Goal: Task Accomplishment & Management: Complete application form

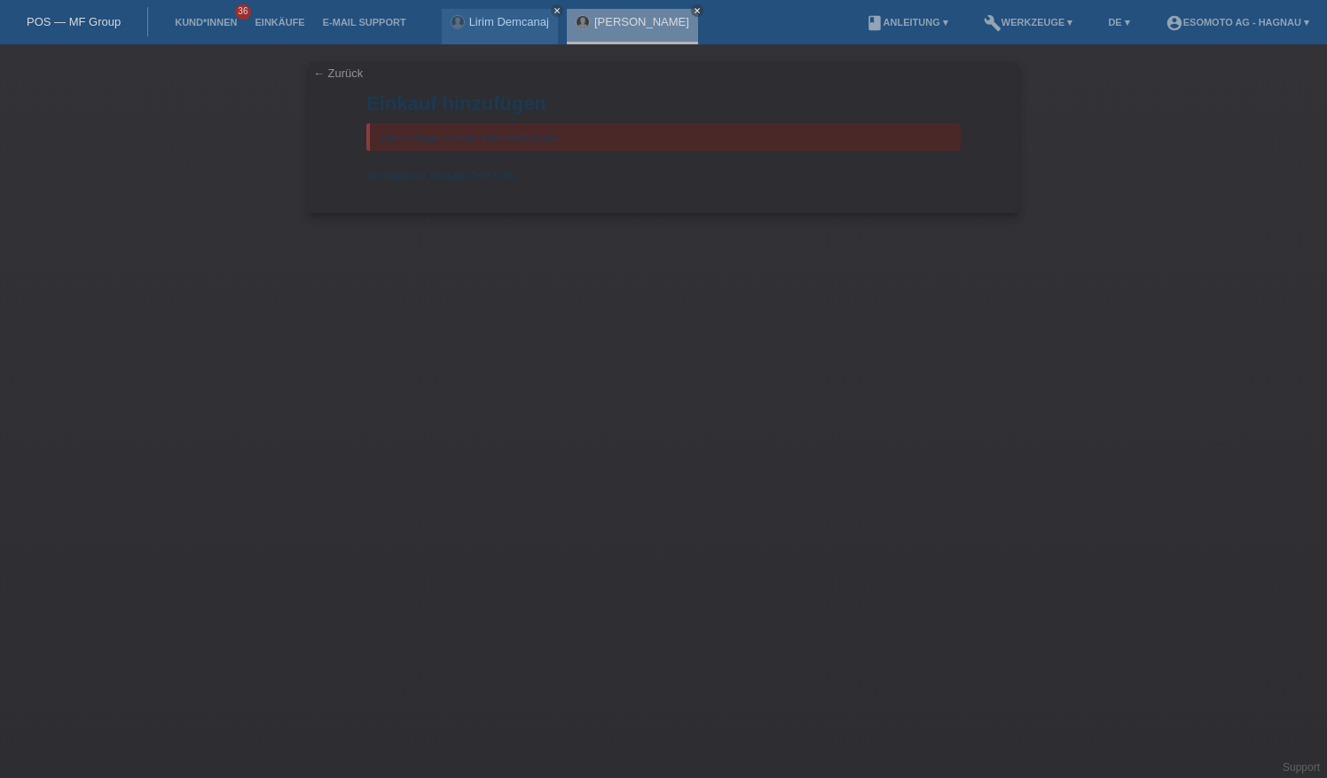
click at [335, 69] on link "← Zurück" at bounding box center [338, 73] width 50 height 13
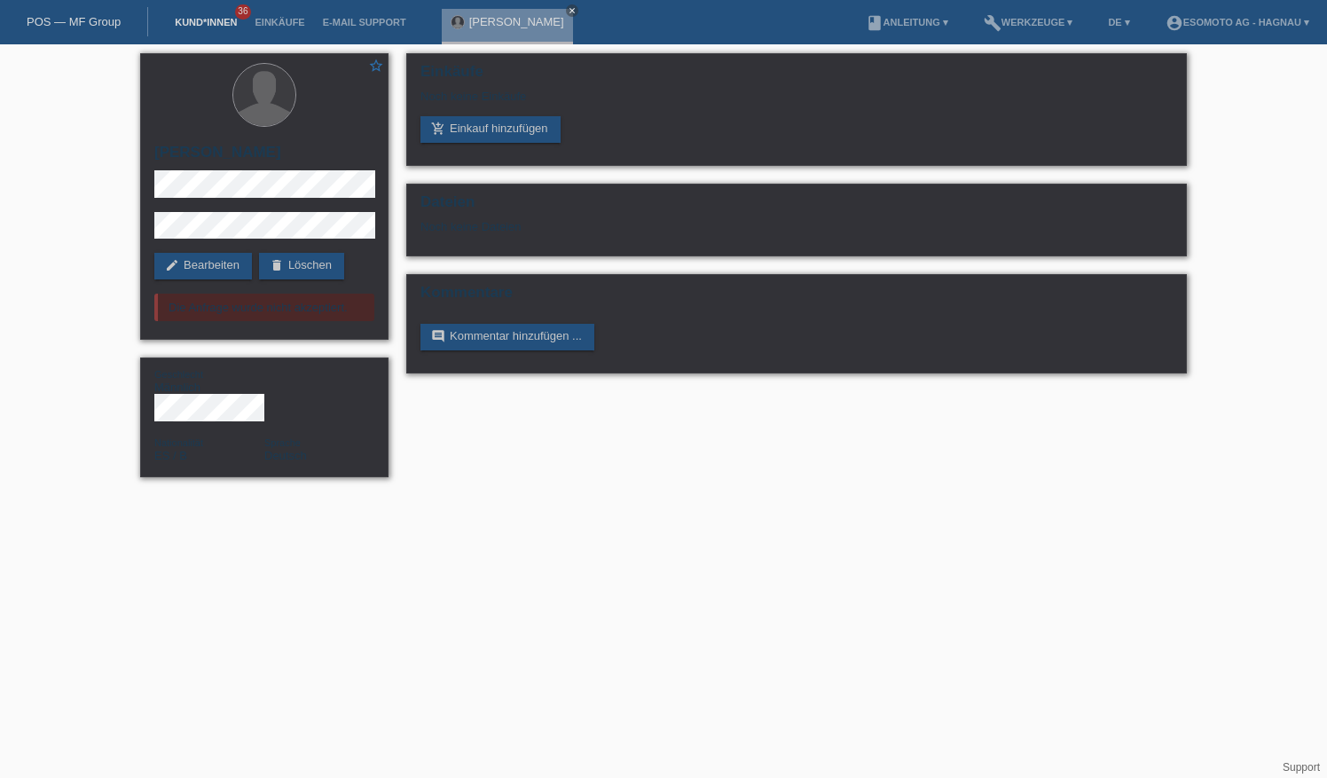
click at [216, 21] on link "Kund*innen" at bounding box center [206, 22] width 80 height 11
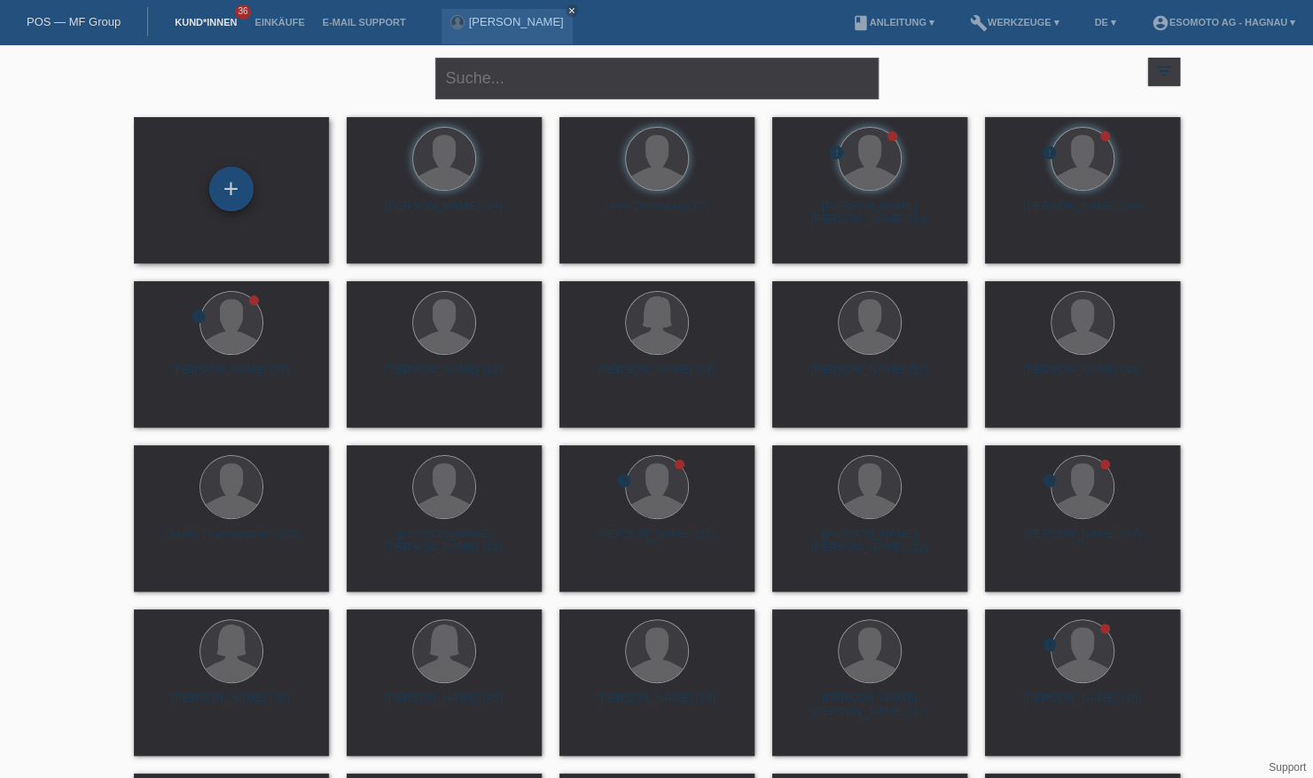
click at [236, 186] on div "+" at bounding box center [231, 189] width 43 height 30
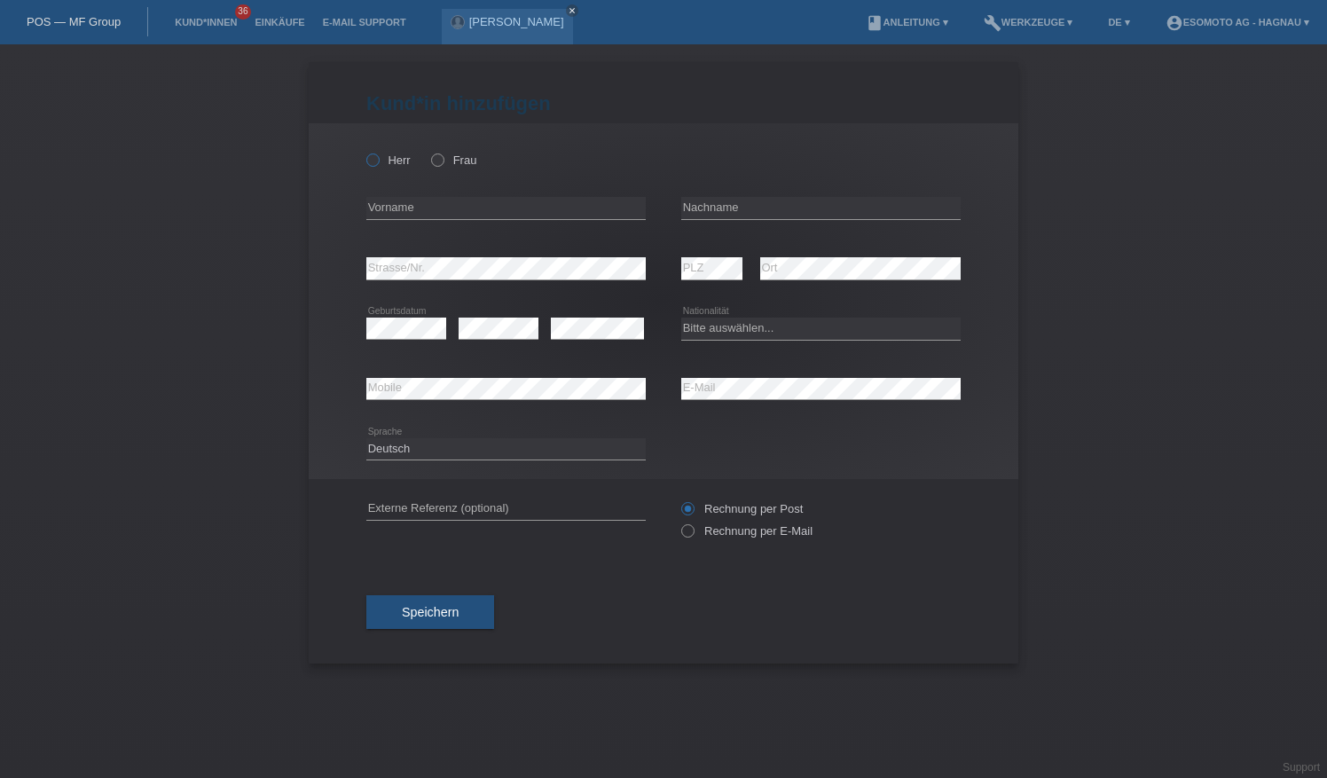
click at [385, 158] on label "Herr" at bounding box center [388, 159] width 44 height 13
click at [378, 158] on input "Herr" at bounding box center [372, 159] width 12 height 12
radio input "true"
click at [445, 205] on input "text" at bounding box center [505, 208] width 279 height 22
type input "Hassan"
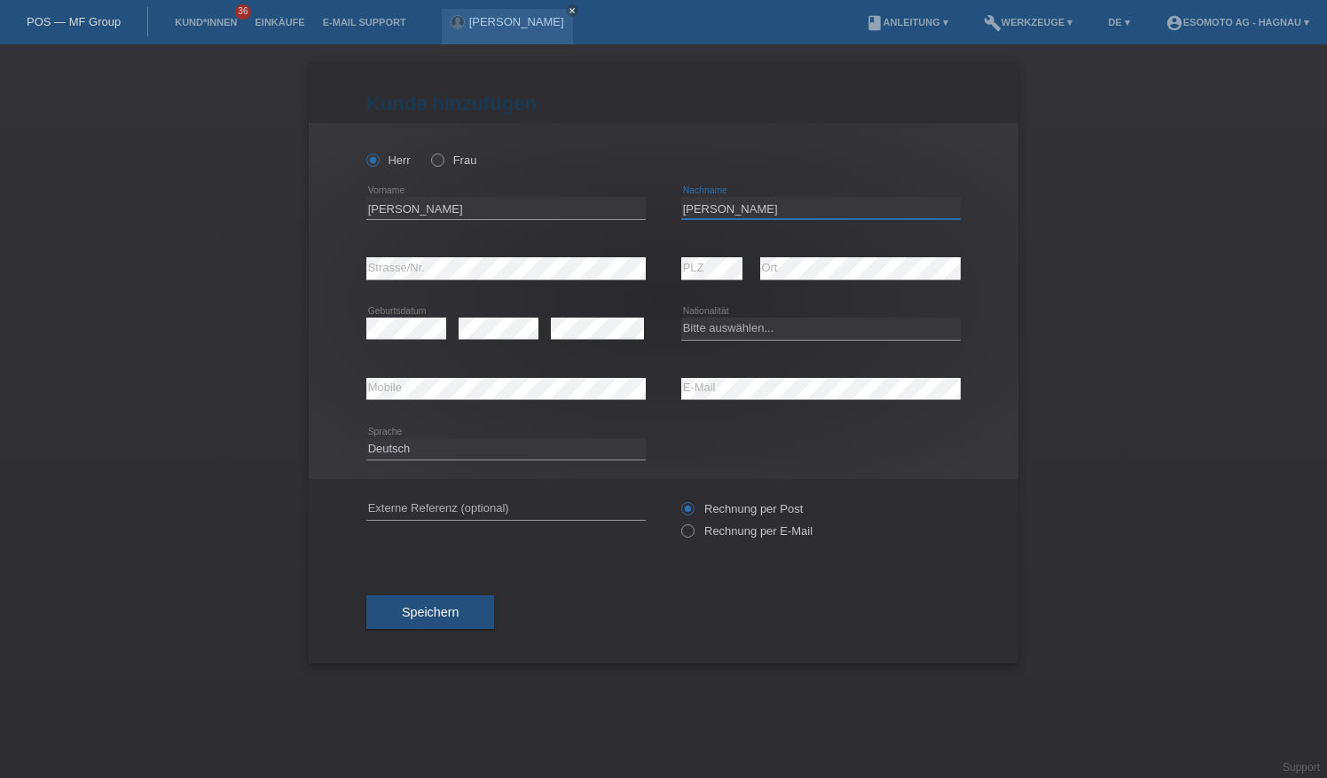
type input "Yusufi"
click at [777, 325] on select "Bitte auswählen... [GEOGRAPHIC_DATA] [GEOGRAPHIC_DATA] [GEOGRAPHIC_DATA] [GEOGR…" at bounding box center [820, 327] width 279 height 21
select select "AF"
click at [681, 317] on select "Bitte auswählen... [GEOGRAPHIC_DATA] [GEOGRAPHIC_DATA] [GEOGRAPHIC_DATA] [GEOGR…" at bounding box center [820, 327] width 279 height 21
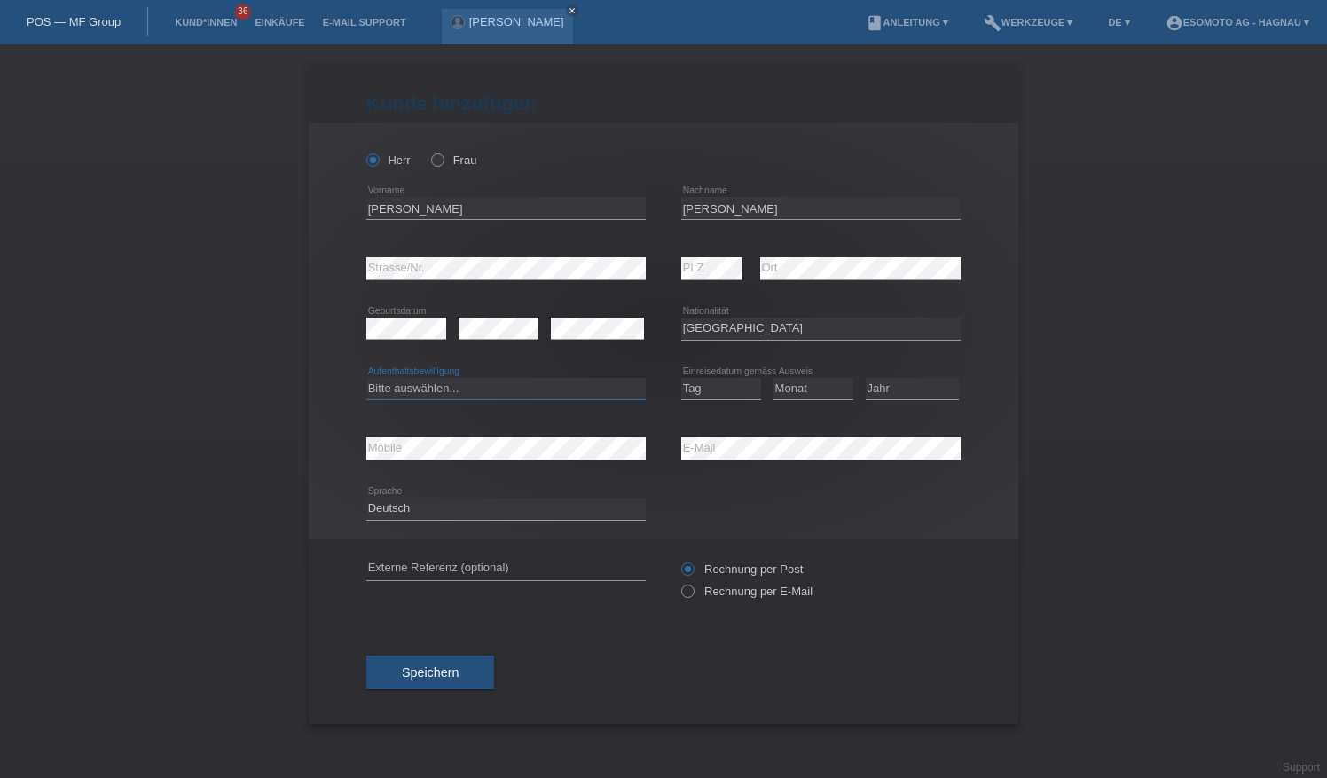
drag, startPoint x: 580, startPoint y: 388, endPoint x: 573, endPoint y: 398, distance: 12.1
click at [580, 388] on select "Bitte auswählen... C B B - Flüchtlingsstatus Andere" at bounding box center [505, 388] width 279 height 21
select select "B"
click at [366, 378] on select "Bitte auswählen... C B B - Flüchtlingsstatus Andere" at bounding box center [505, 388] width 279 height 21
click at [709, 374] on div "Tag 01 02 03 04 05 06 07 08 09 10 11 12 13 14 15 16" at bounding box center [721, 389] width 80 height 60
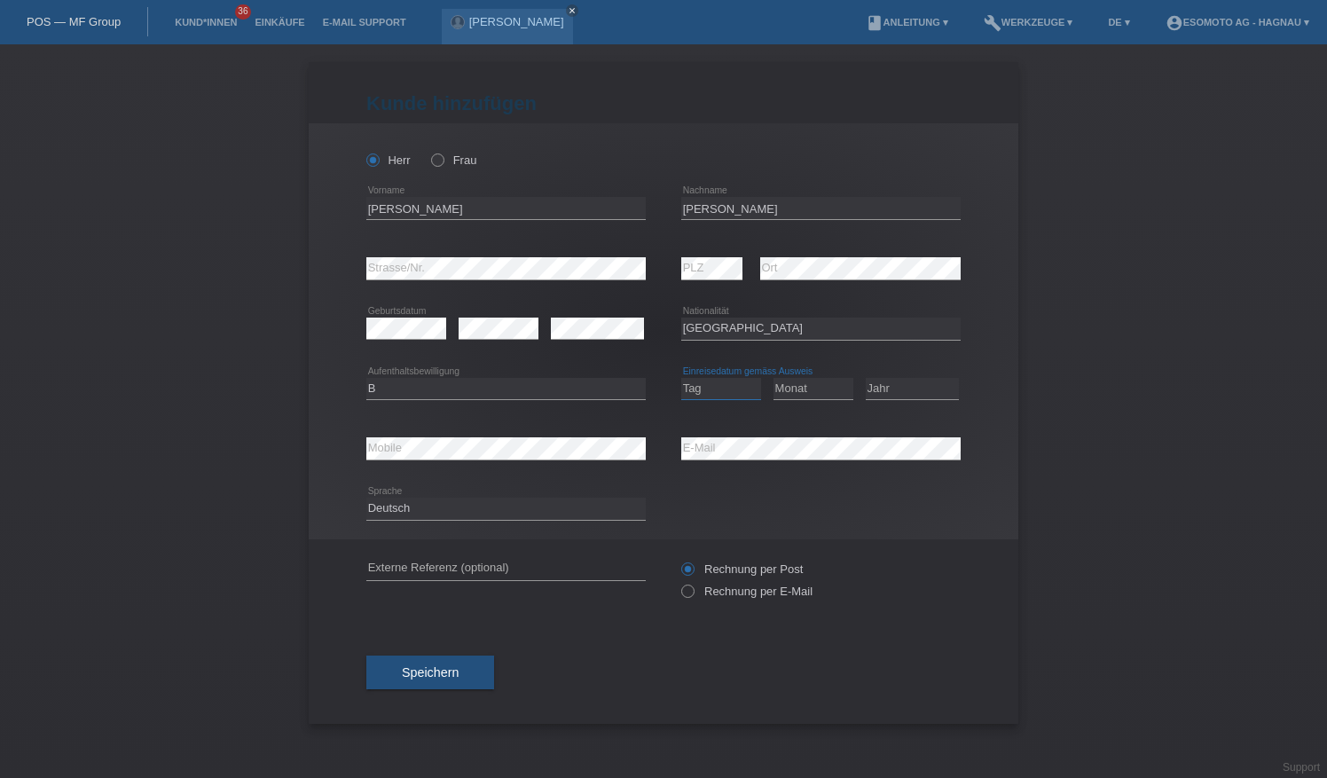
click at [710, 385] on select "Tag 01 02 03 04 05 06 07 08 09 10 11" at bounding box center [721, 388] width 80 height 21
select select "10"
click at [681, 378] on select "Tag 01 02 03 04 05 06 07 08 09 10 11" at bounding box center [721, 388] width 80 height 21
click at [809, 380] on select "Monat 01 02 03 04 05 06 07 08 09 10 11" at bounding box center [813, 388] width 80 height 21
select select "11"
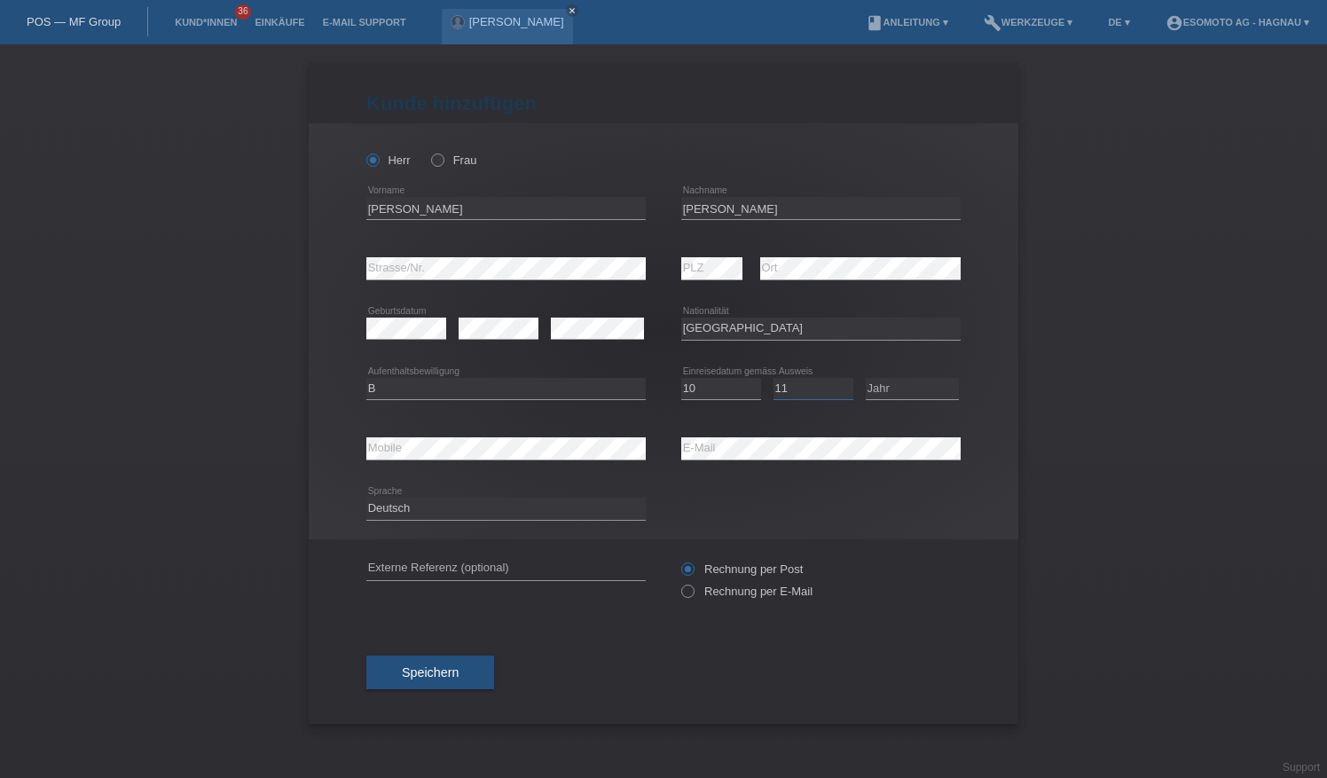
click at [773, 378] on select "Monat 01 02 03 04 05 06 07 08 09 10 11" at bounding box center [813, 388] width 80 height 21
click at [908, 385] on select "Jahr 2025 2024 2023 2022 2021 2020 2019 2018 2017 2016 2015 2014 2013 2012 2011…" at bounding box center [911, 388] width 93 height 21
select select "2015"
click at [865, 378] on select "Jahr 2025 2024 2023 2022 2021 2020 2019 2018 2017 2016 2015 2014 2013 2012 2011…" at bounding box center [911, 388] width 93 height 21
click at [476, 672] on button "Speichern" at bounding box center [430, 672] width 128 height 34
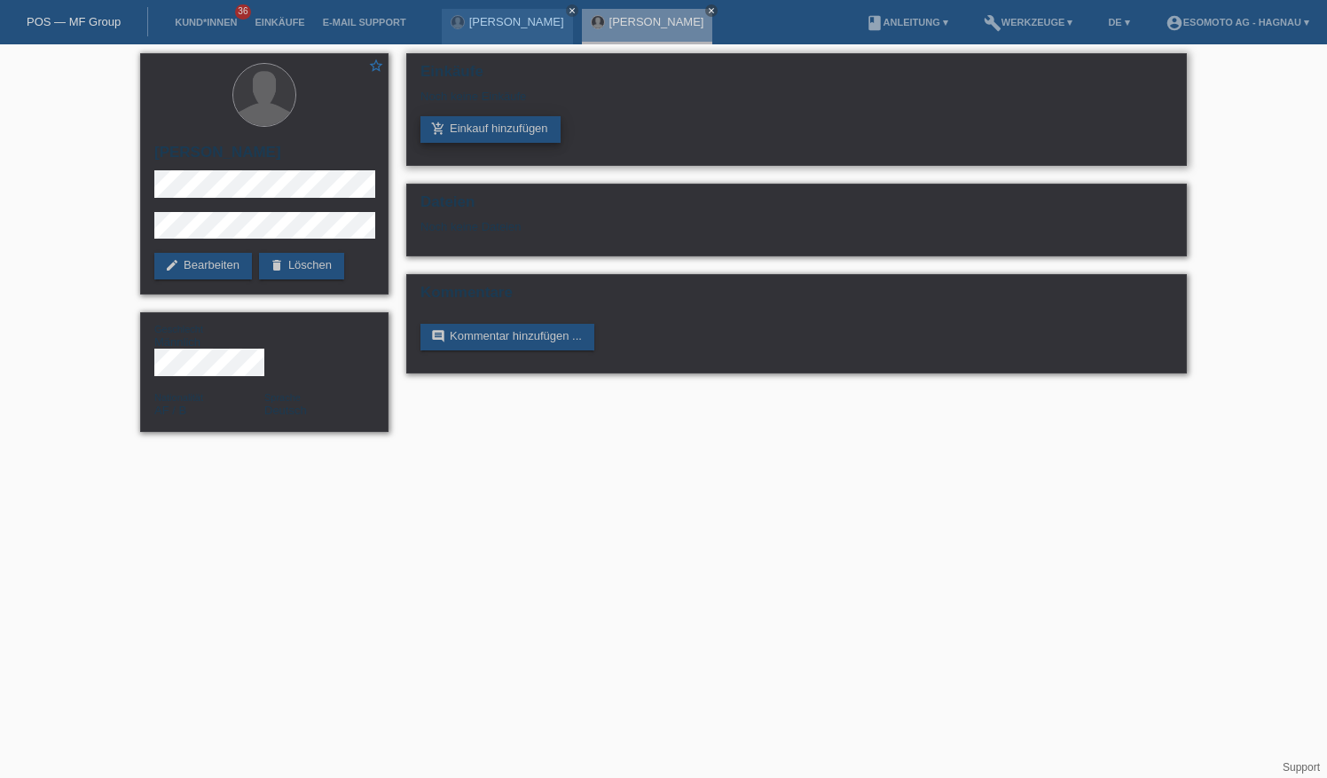
click at [491, 126] on link "add_shopping_cart Einkauf hinzufügen" at bounding box center [490, 129] width 140 height 27
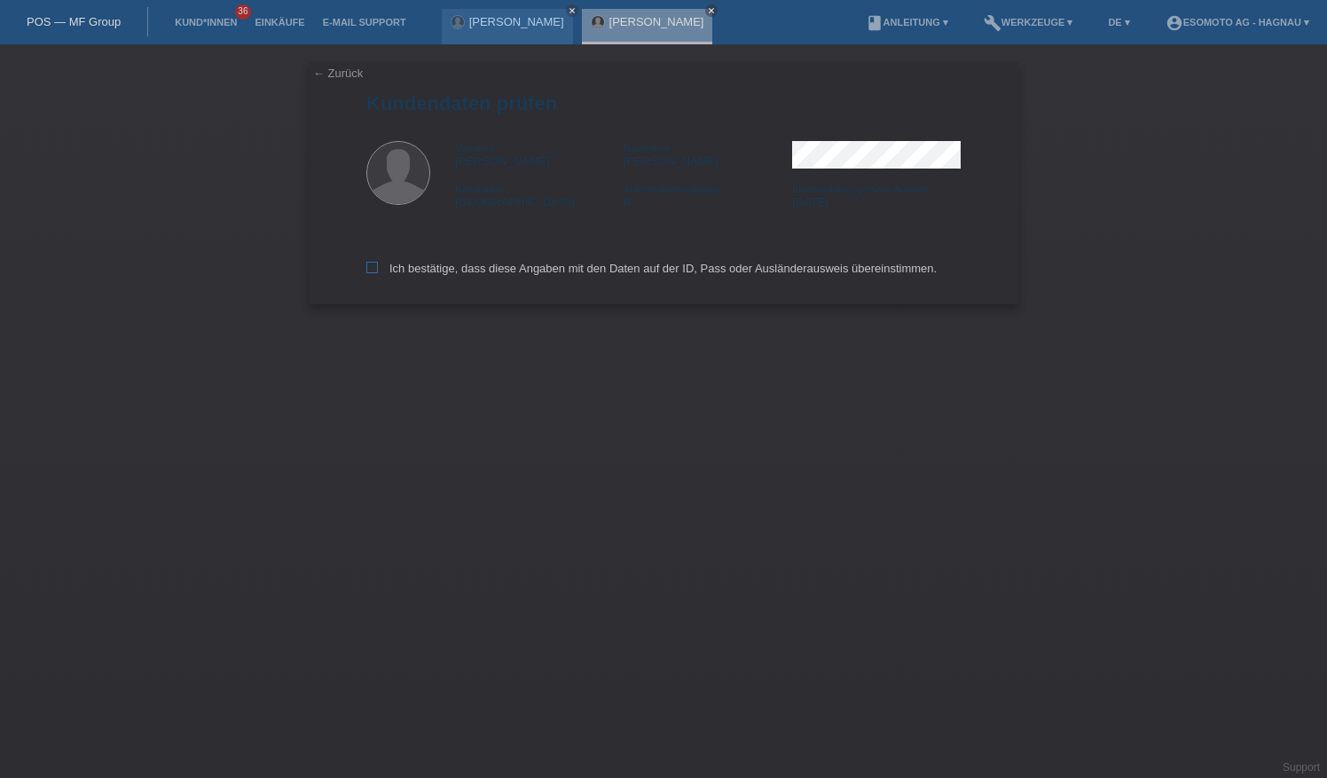
drag, startPoint x: 448, startPoint y: 266, endPoint x: 461, endPoint y: 263, distance: 13.6
click at [450, 265] on label "Ich bestätige, dass diese Angaben mit den Daten auf der ID, Pass oder Ausländer…" at bounding box center [651, 268] width 570 height 13
click at [378, 265] on input "Ich bestätige, dass diese Angaben mit den Daten auf der ID, Pass oder Ausländer…" at bounding box center [372, 268] width 12 height 12
checkbox input "true"
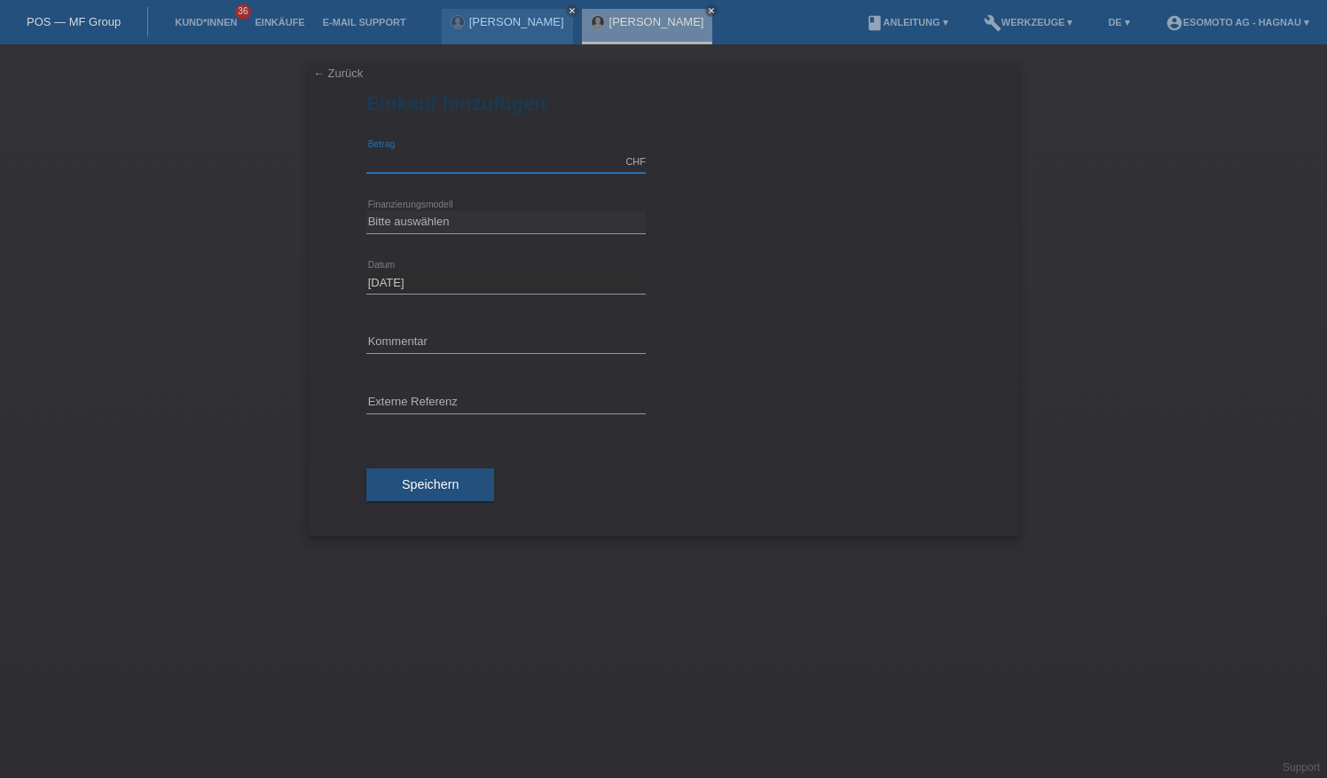
click at [499, 154] on input "text" at bounding box center [505, 162] width 279 height 22
click at [508, 158] on input "text" at bounding box center [505, 162] width 279 height 22
type input "3000.00"
click at [457, 220] on select "Bitte auswählen Fixe Raten Kauf auf Rechnung mit Teilzahlungsoption" at bounding box center [505, 221] width 279 height 21
select select "69"
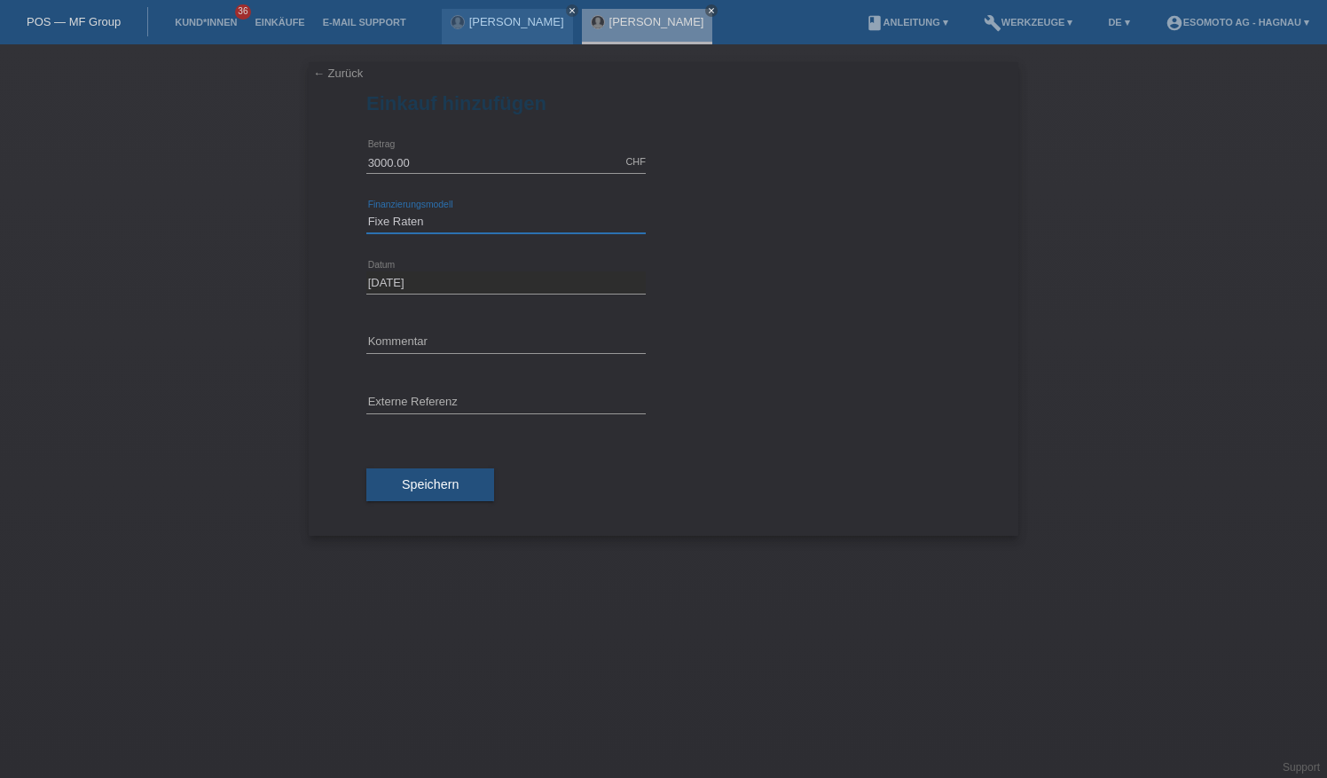
click at [366, 211] on select "Bitte auswählen Fixe Raten Kauf auf Rechnung mit Teilzahlungsoption" at bounding box center [505, 221] width 279 height 21
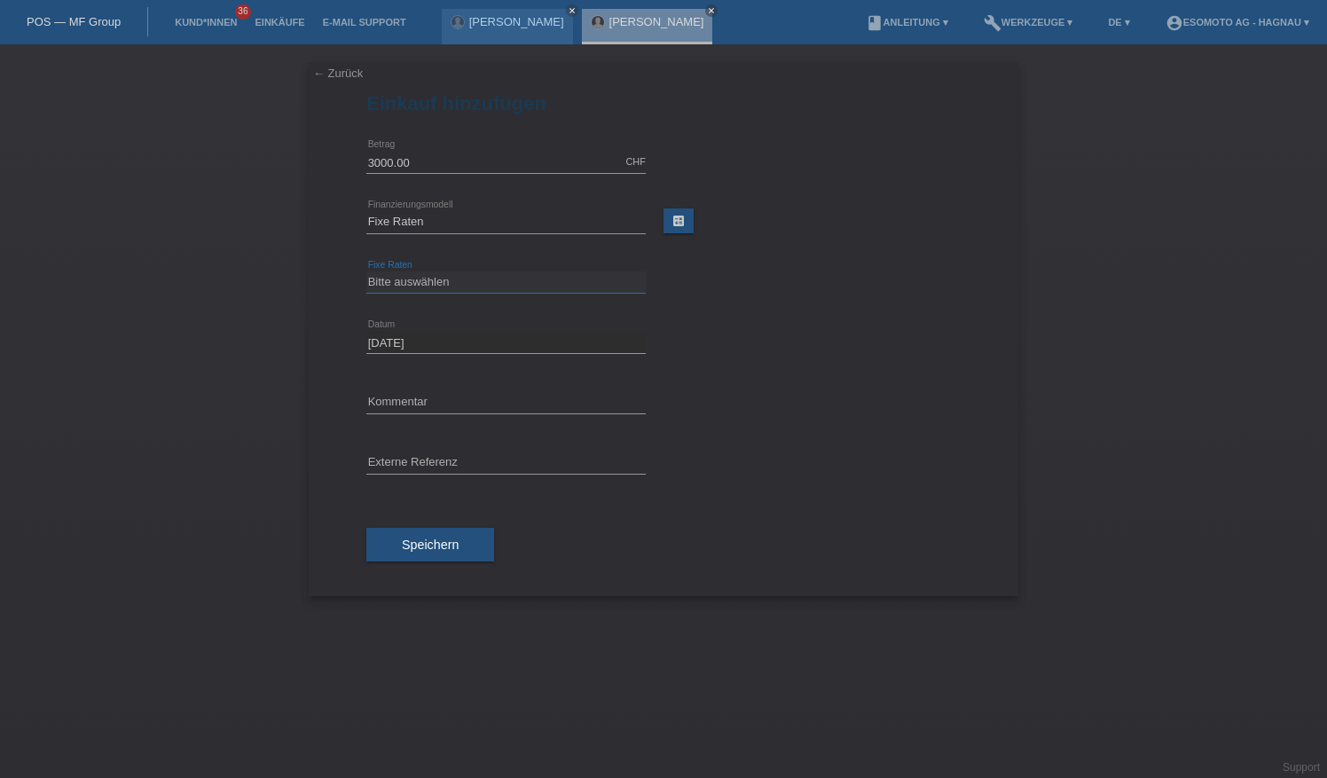
click at [458, 271] on select "Bitte auswählen 12 Raten 24 Raten 36 Raten 48 Raten" at bounding box center [505, 281] width 279 height 21
select select "139"
click at [366, 271] on select "Bitte auswählen 12 Raten 24 Raten 36 Raten 48 Raten" at bounding box center [505, 281] width 279 height 21
click at [448, 550] on button "Speichern" at bounding box center [430, 545] width 128 height 34
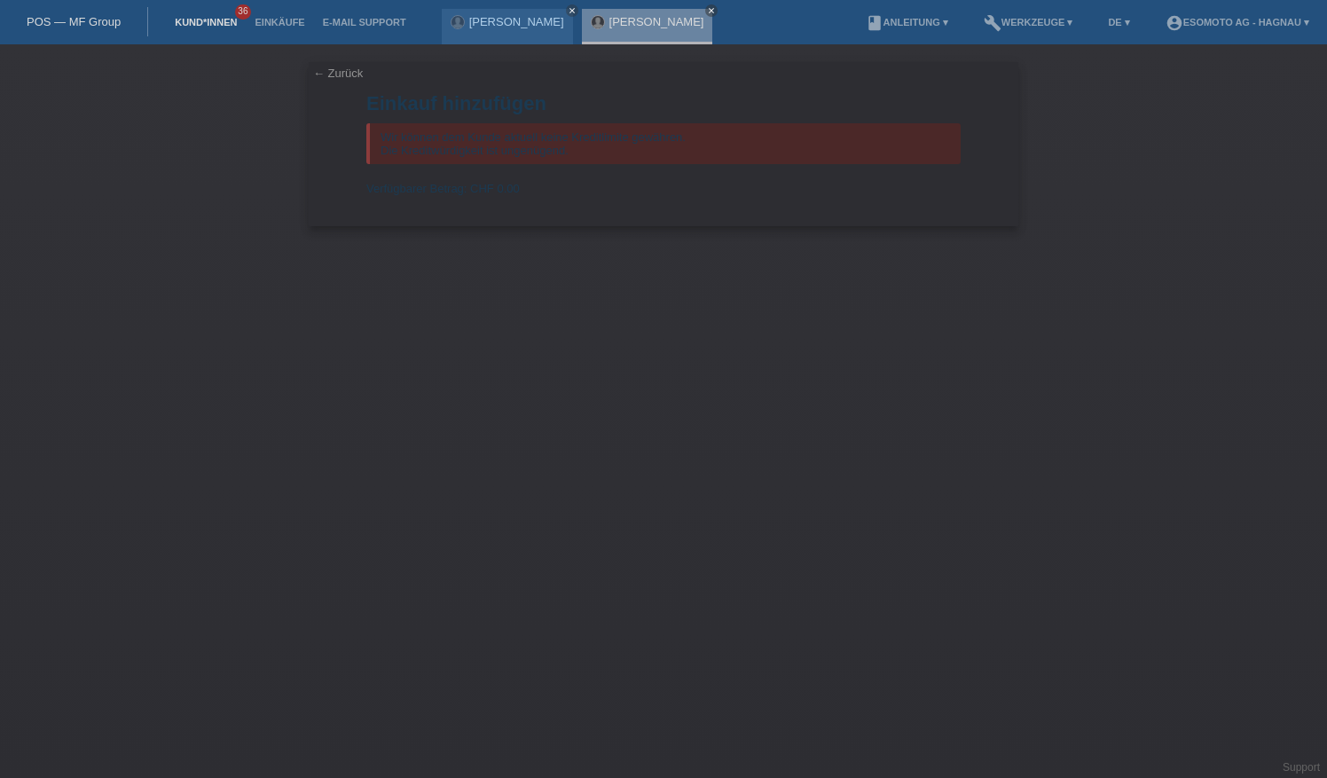
click at [215, 25] on link "Kund*innen" at bounding box center [206, 22] width 80 height 11
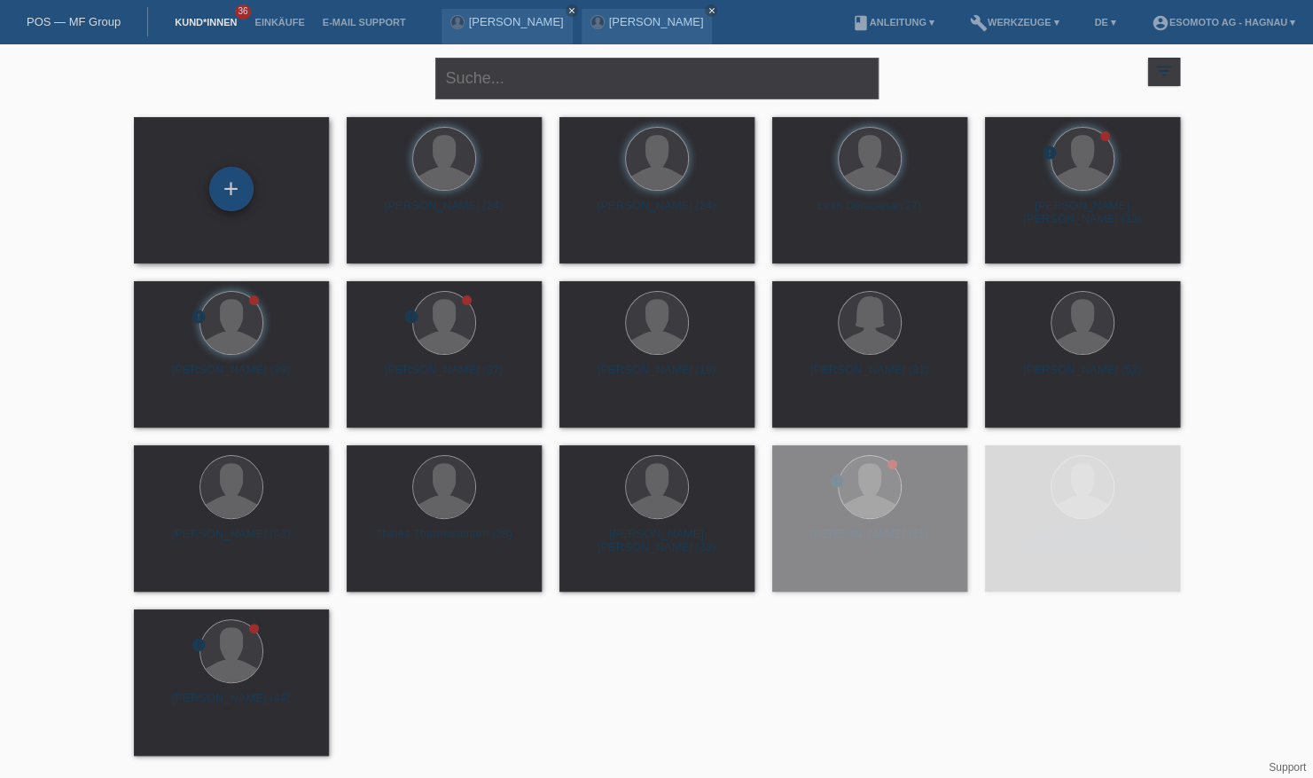
click at [230, 189] on div "+" at bounding box center [231, 189] width 43 height 30
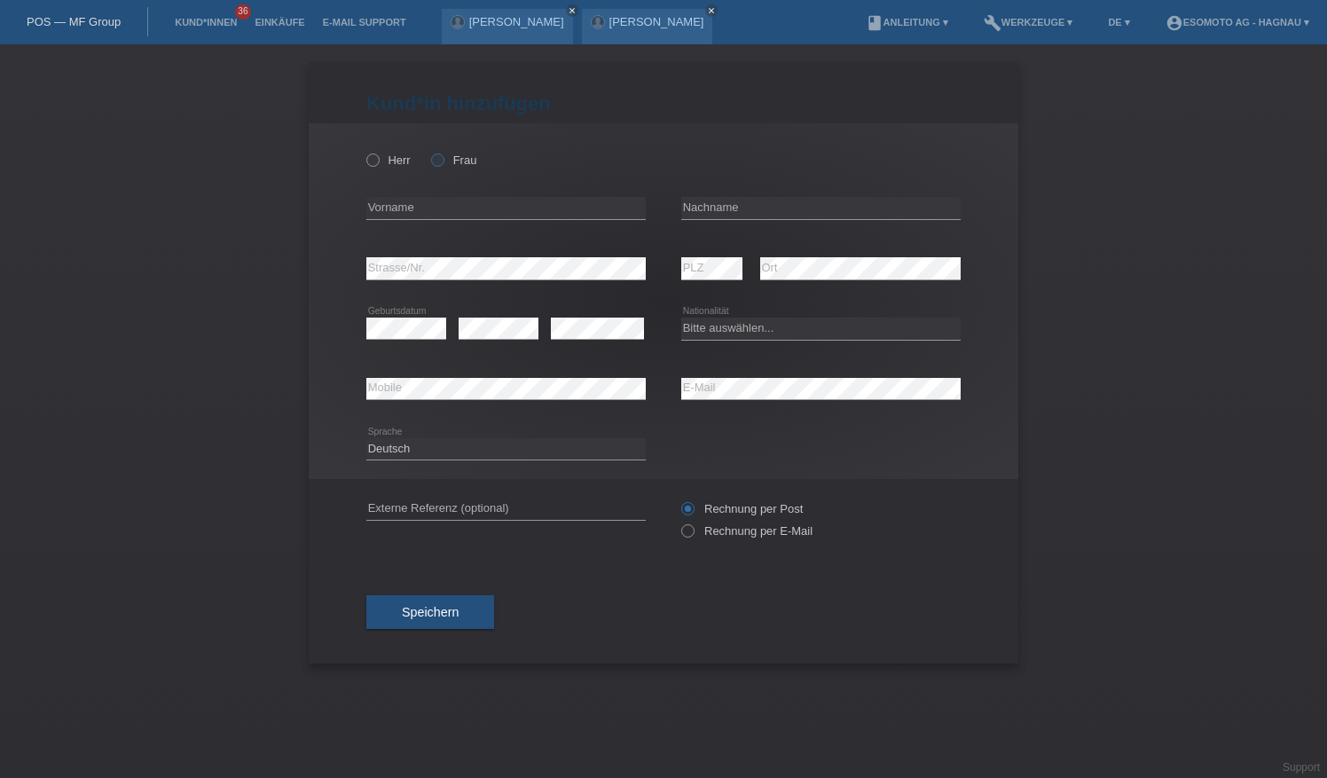
click at [429, 160] on div "Herr Frau" at bounding box center [505, 160] width 279 height 36
click at [428, 151] on icon at bounding box center [428, 151] width 0 height 0
click at [433, 157] on input "Frau" at bounding box center [437, 159] width 12 height 12
radio input "true"
click at [411, 200] on input "text" at bounding box center [505, 208] width 279 height 22
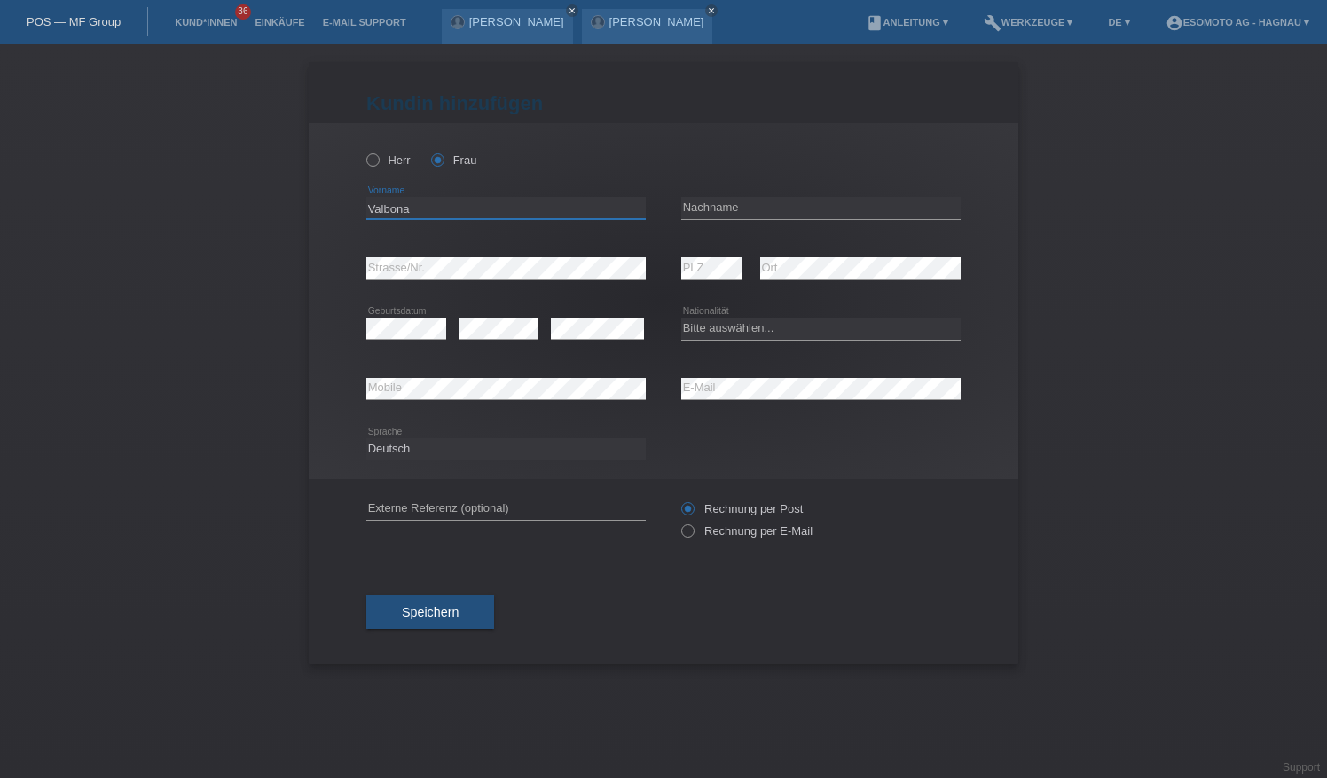
type input "Valbona"
type input "Zenuni"
click at [842, 330] on select "Bitte auswählen... Schweiz Deutschland Liechtenstein Österreich ------------ Af…" at bounding box center [820, 327] width 279 height 21
select select "CH"
click at [681, 317] on select "Bitte auswählen... Schweiz Deutschland Liechtenstein Österreich ------------ Af…" at bounding box center [820, 327] width 279 height 21
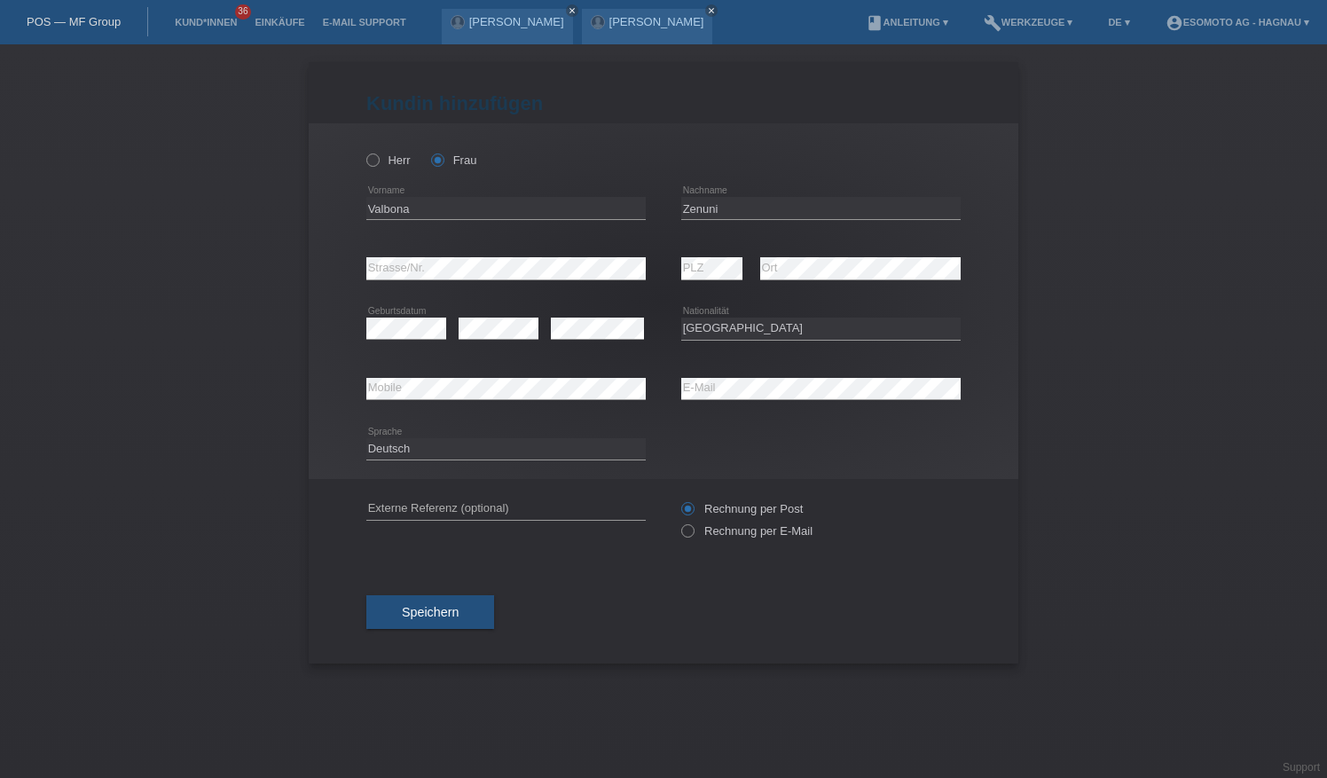
drag, startPoint x: 456, startPoint y: 607, endPoint x: 466, endPoint y: 608, distance: 9.9
click at [456, 607] on span "Speichern" at bounding box center [430, 612] width 57 height 14
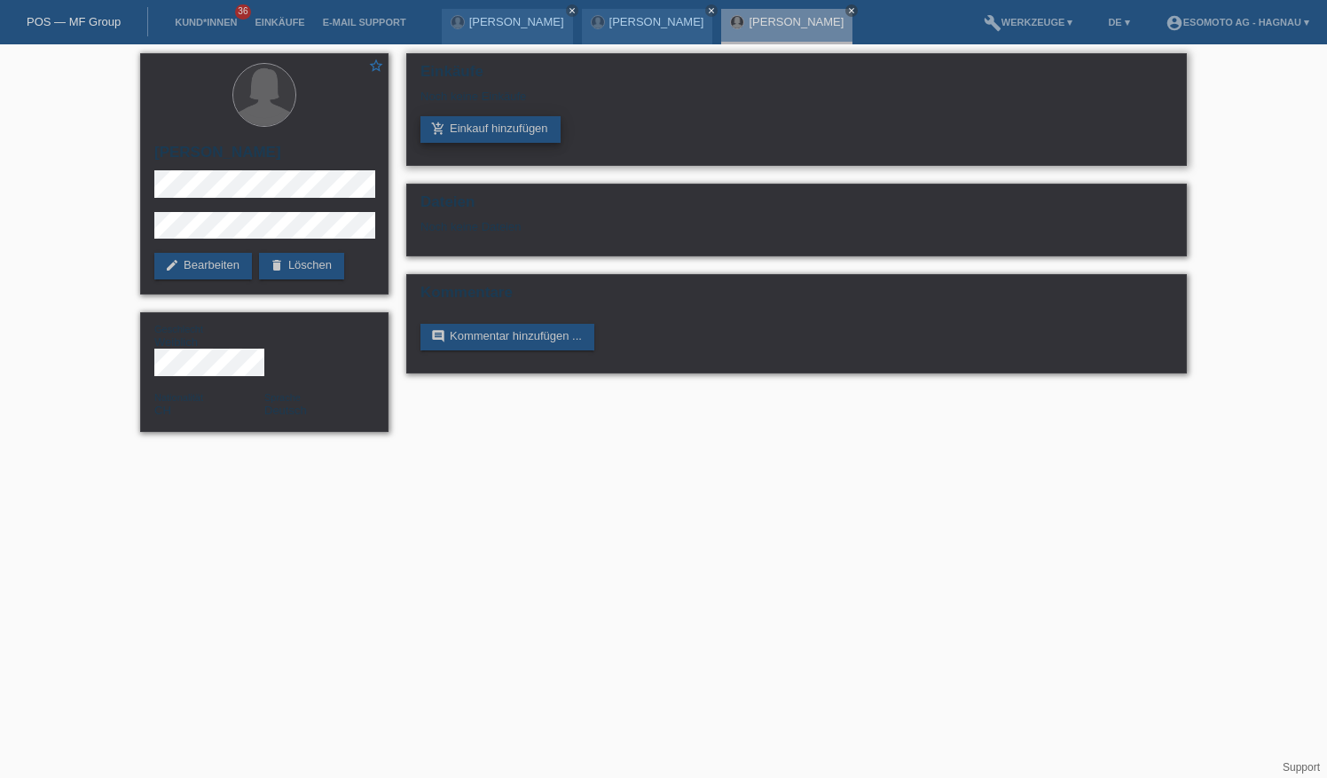
click at [546, 135] on link "add_shopping_cart Einkauf hinzufügen" at bounding box center [490, 129] width 140 height 27
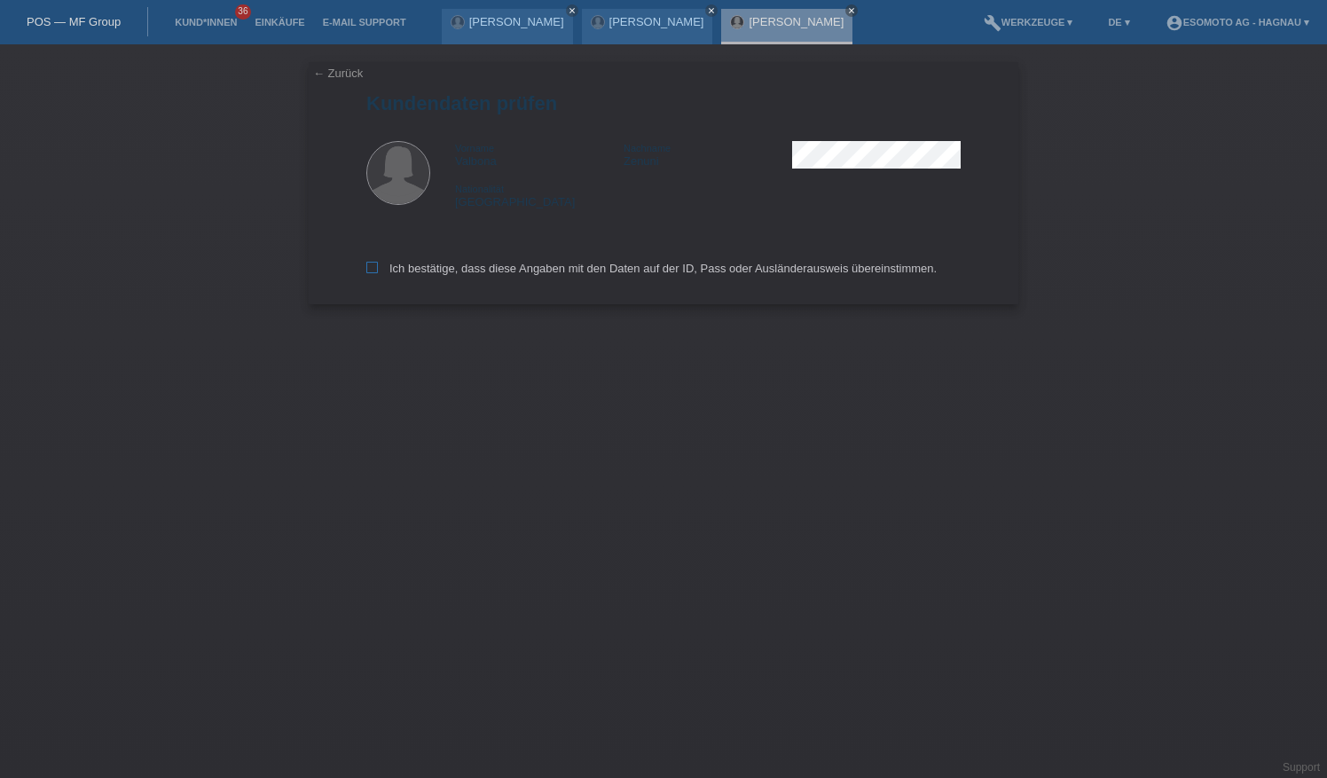
click at [373, 264] on icon at bounding box center [372, 268] width 12 height 12
click at [373, 264] on input "Ich bestätige, dass diese Angaben mit den Daten auf der ID, Pass oder Ausländer…" at bounding box center [372, 268] width 12 height 12
checkbox input "true"
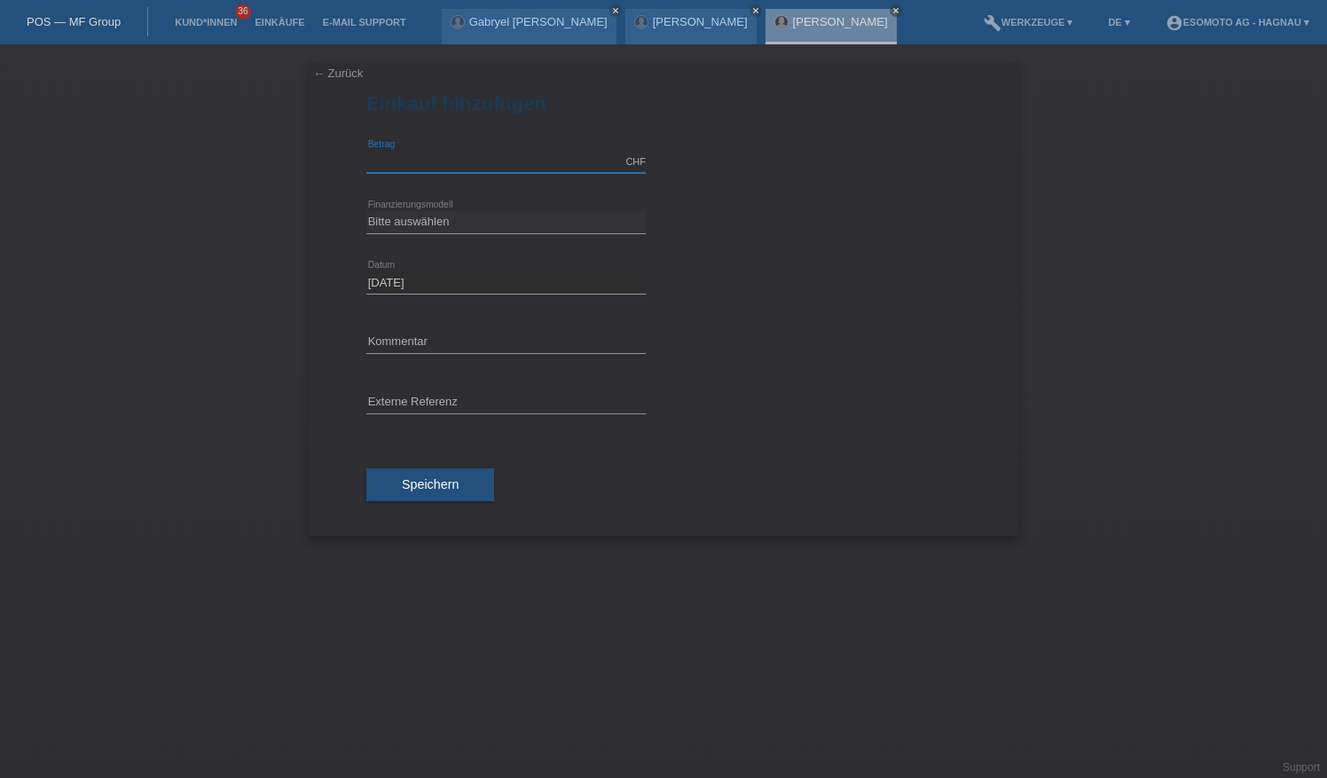
click at [481, 160] on input "text" at bounding box center [505, 162] width 279 height 22
type input "3200.00"
click at [397, 226] on select "Bitte auswählen Fixe Raten Kauf auf Rechnung mit Teilzahlungsoption" at bounding box center [505, 221] width 279 height 21
select select "69"
click at [366, 211] on select "Bitte auswählen Fixe Raten Kauf auf Rechnung mit Teilzahlungsoption" at bounding box center [505, 221] width 279 height 21
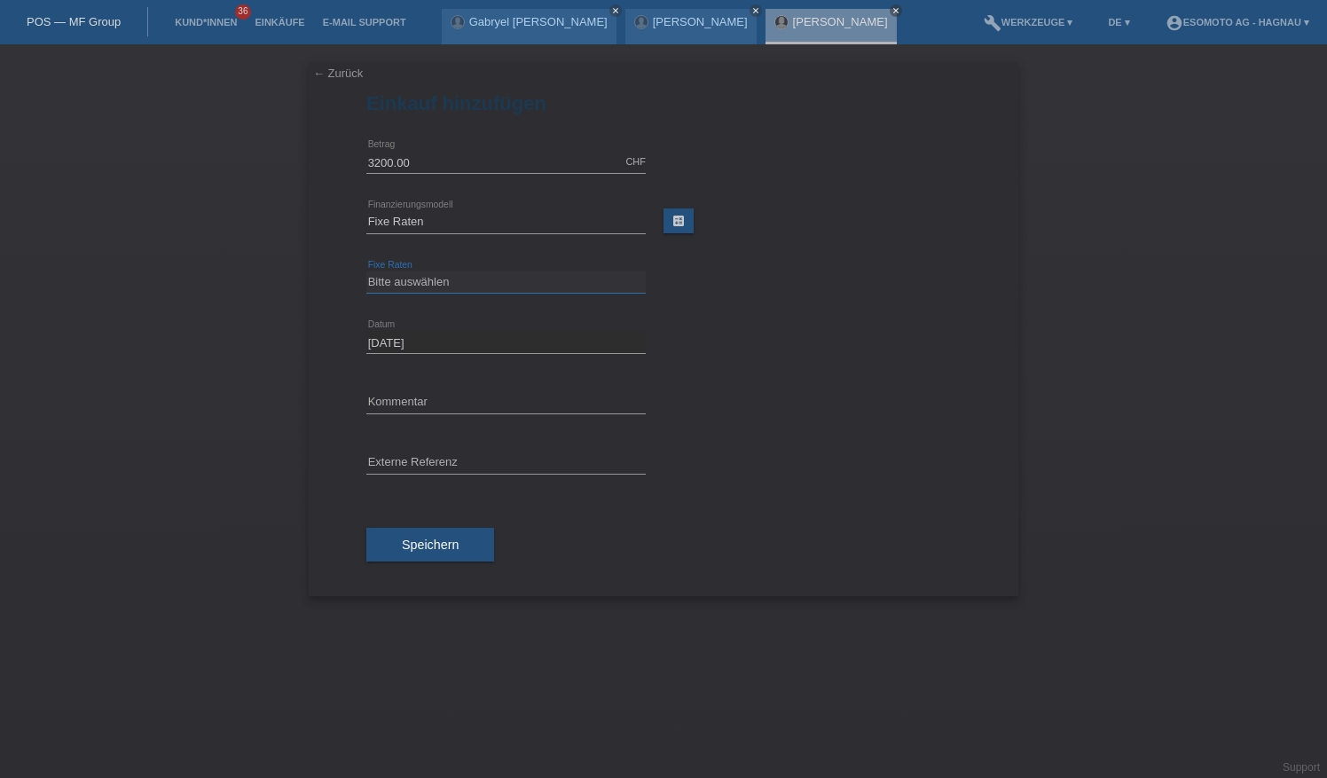
click at [433, 286] on select "Bitte auswählen 12 Raten 24 Raten 36 Raten 48 Raten" at bounding box center [505, 281] width 279 height 21
select select "139"
click at [366, 271] on select "Bitte auswählen 12 Raten 24 Raten 36 Raten 48 Raten" at bounding box center [505, 281] width 279 height 21
drag, startPoint x: 448, startPoint y: 541, endPoint x: 587, endPoint y: 536, distance: 139.3
click at [449, 540] on span "Speichern" at bounding box center [430, 544] width 57 height 14
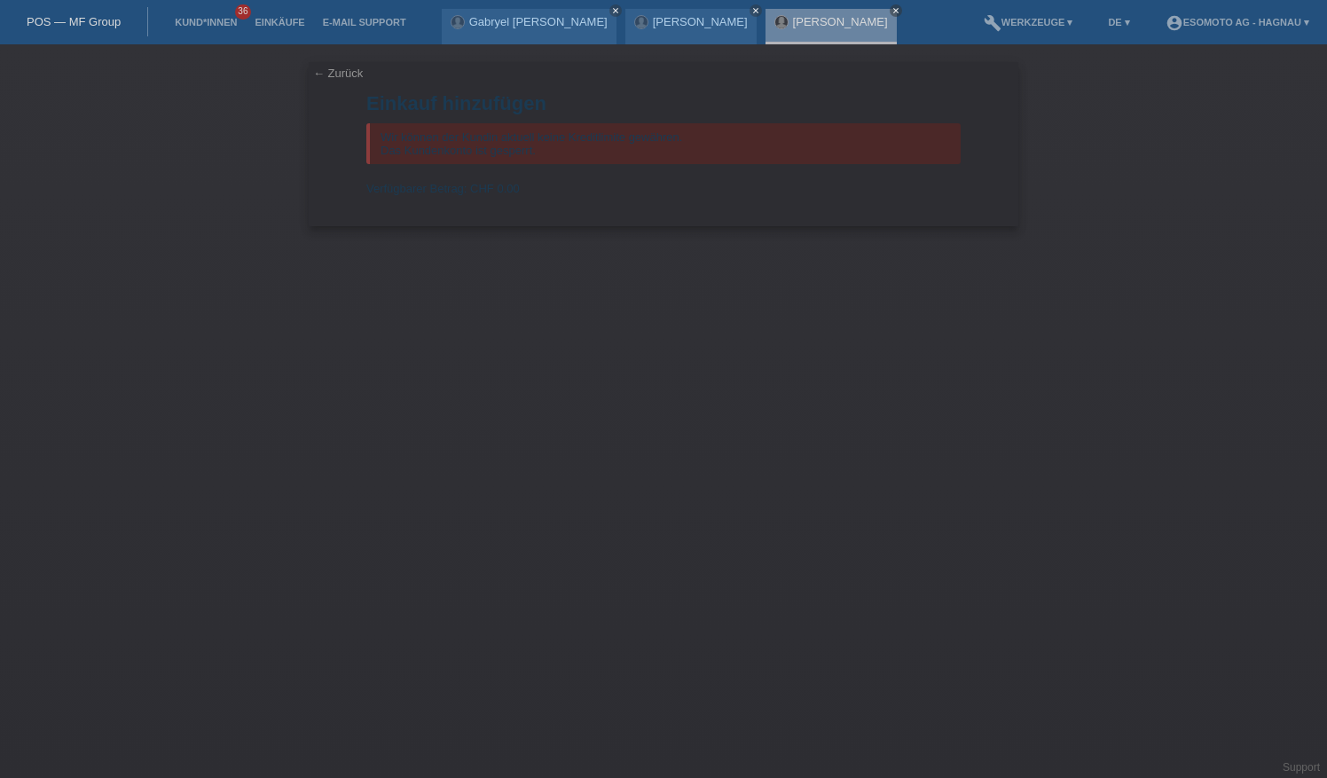
drag, startPoint x: 766, startPoint y: 546, endPoint x: 837, endPoint y: 704, distance: 173.0
click at [766, 548] on div "← Zurück Einkauf hinzufügen Wir können der Kundin aktuell keine Kreditlimite ge…" at bounding box center [663, 410] width 1327 height 733
drag, startPoint x: 216, startPoint y: 18, endPoint x: 381, endPoint y: 31, distance: 165.5
click at [216, 18] on link "Kund*innen" at bounding box center [206, 22] width 80 height 11
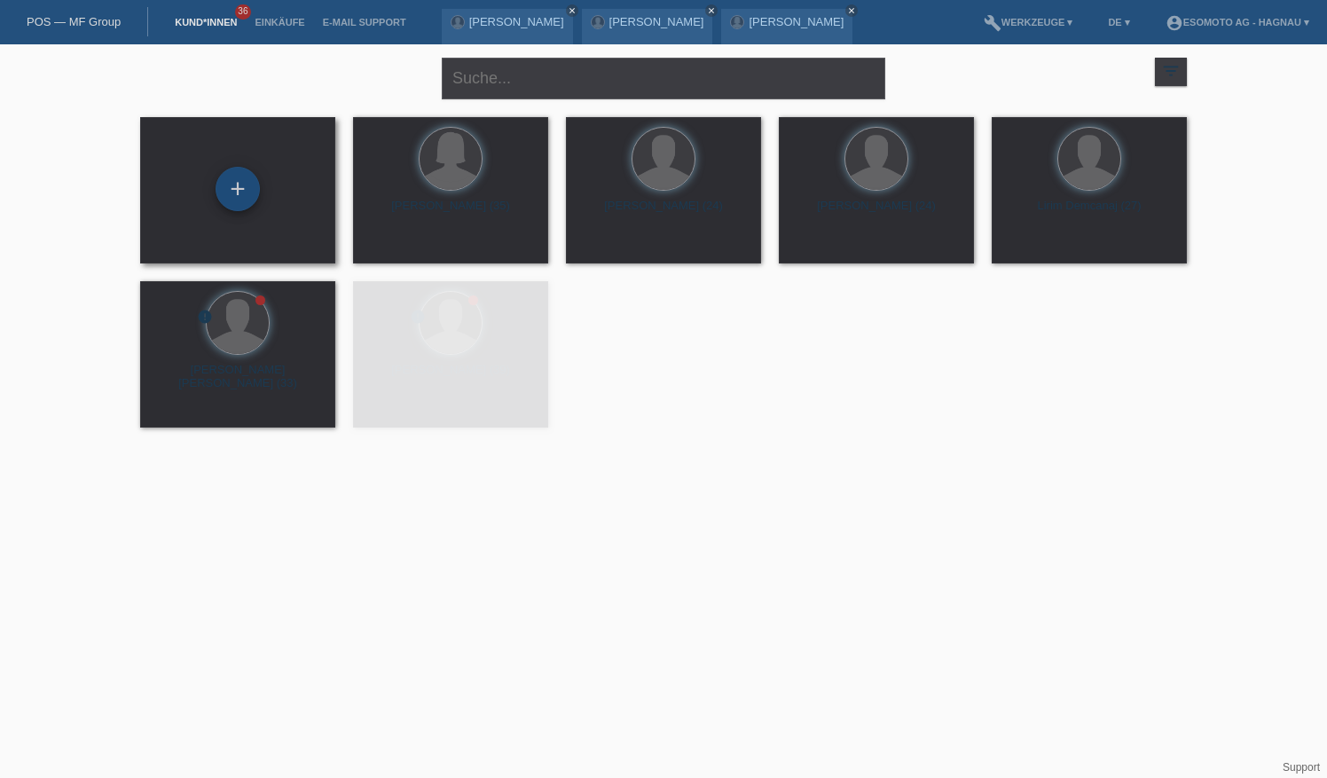
click at [245, 184] on div "+" at bounding box center [237, 189] width 44 height 44
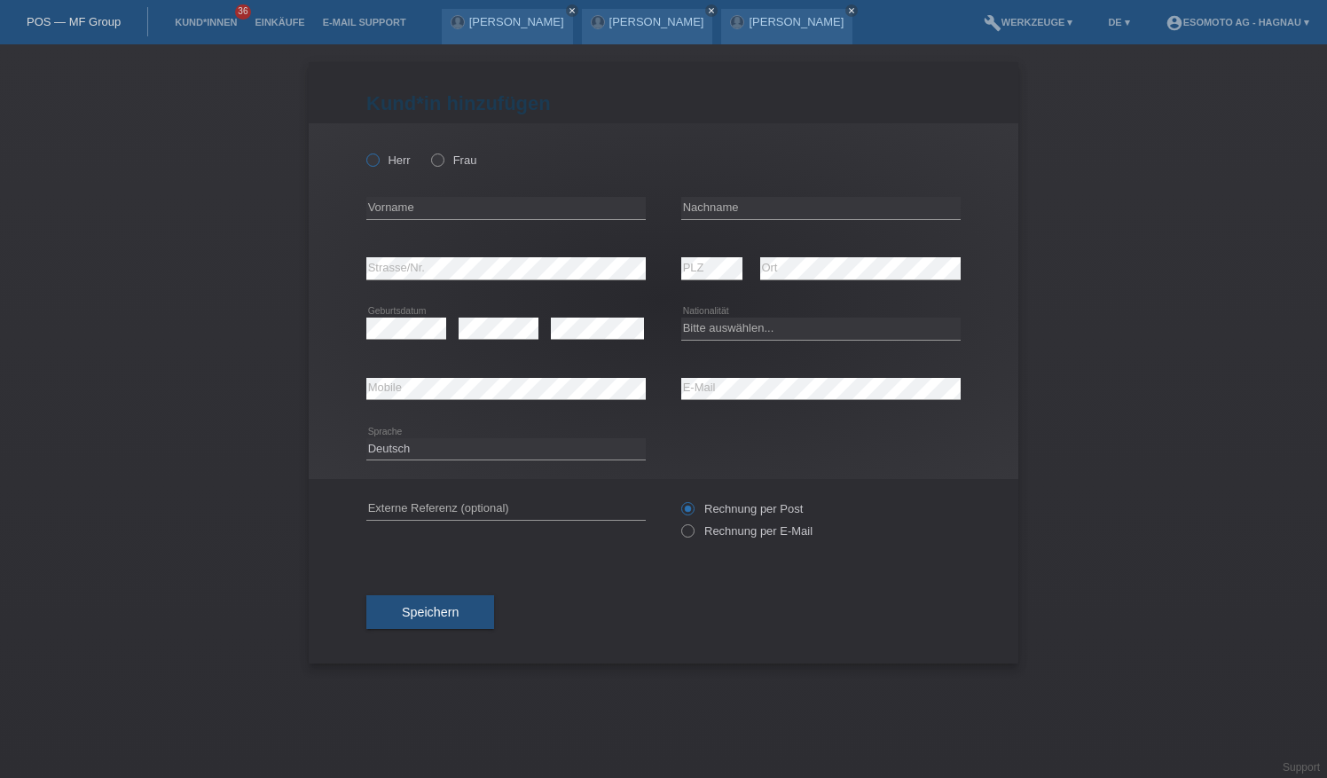
click at [364, 151] on icon at bounding box center [364, 151] width 0 height 0
click at [375, 160] on input "Herr" at bounding box center [372, 159] width 12 height 12
radio input "true"
drag, startPoint x: 434, startPoint y: 204, endPoint x: 566, endPoint y: 212, distance: 132.4
click at [434, 203] on input "text" at bounding box center [505, 208] width 279 height 22
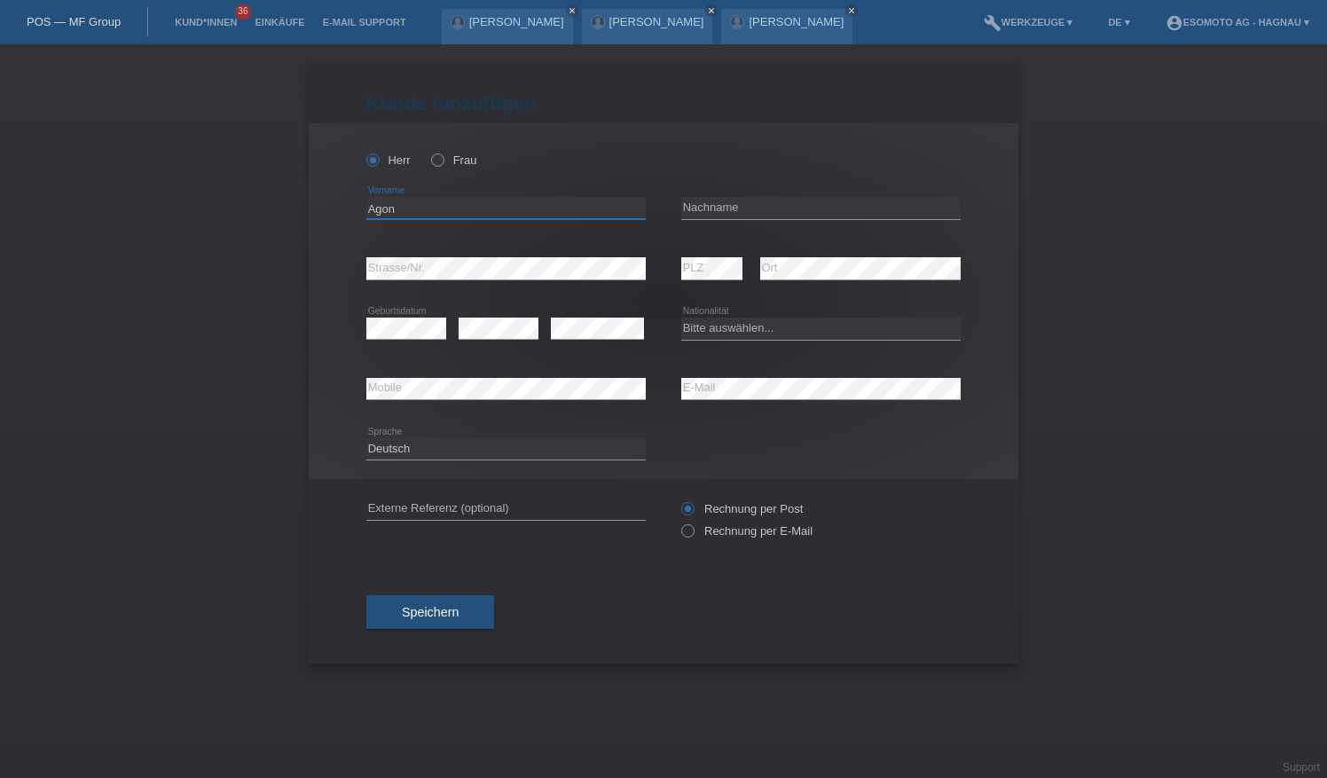
type input "Agon"
type input "Amzai"
click at [744, 332] on select "Bitte auswählen... [GEOGRAPHIC_DATA] [GEOGRAPHIC_DATA] [GEOGRAPHIC_DATA] [GEOGR…" at bounding box center [820, 327] width 279 height 21
select select "CH"
click at [681, 317] on select "Bitte auswählen... Schweiz Deutschland Liechtenstein Österreich ------------ Af…" at bounding box center [820, 327] width 279 height 21
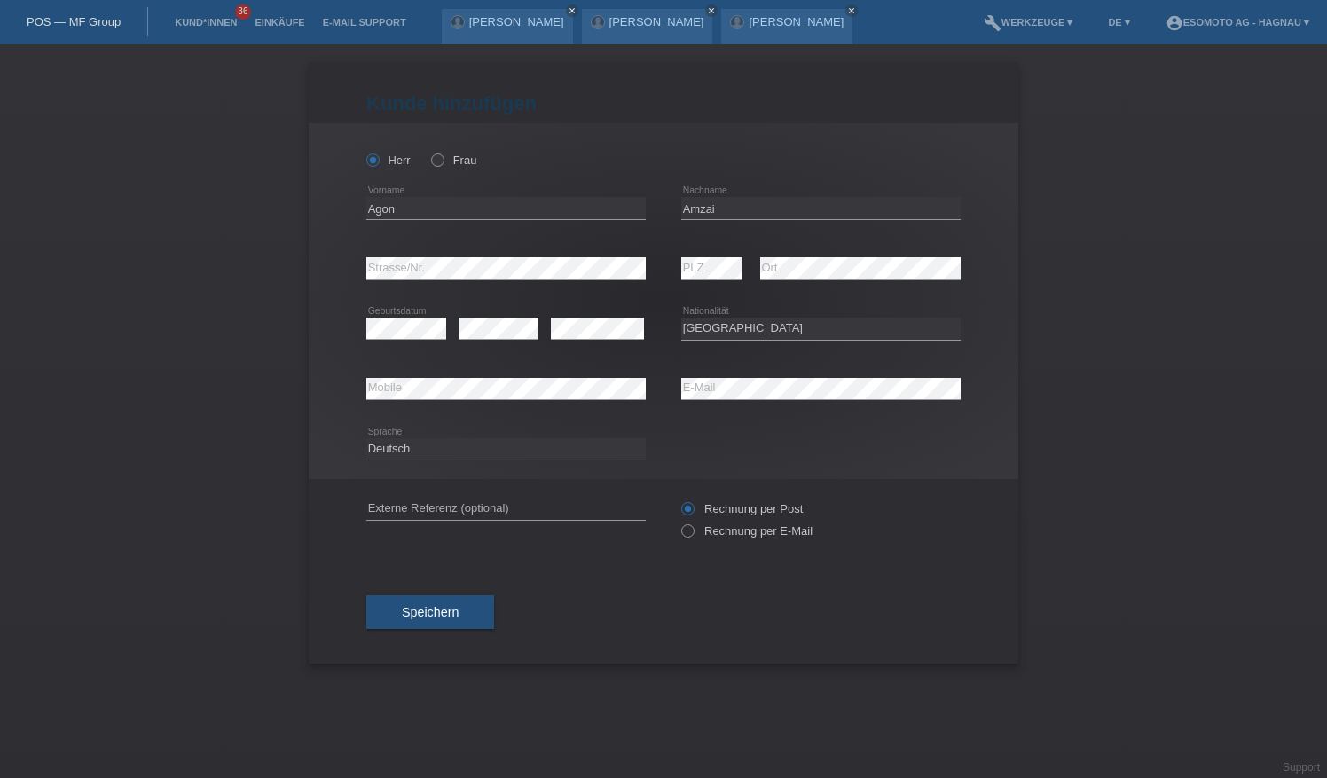
drag, startPoint x: 437, startPoint y: 609, endPoint x: 559, endPoint y: 614, distance: 121.6
click at [438, 609] on span "Speichern" at bounding box center [430, 612] width 57 height 14
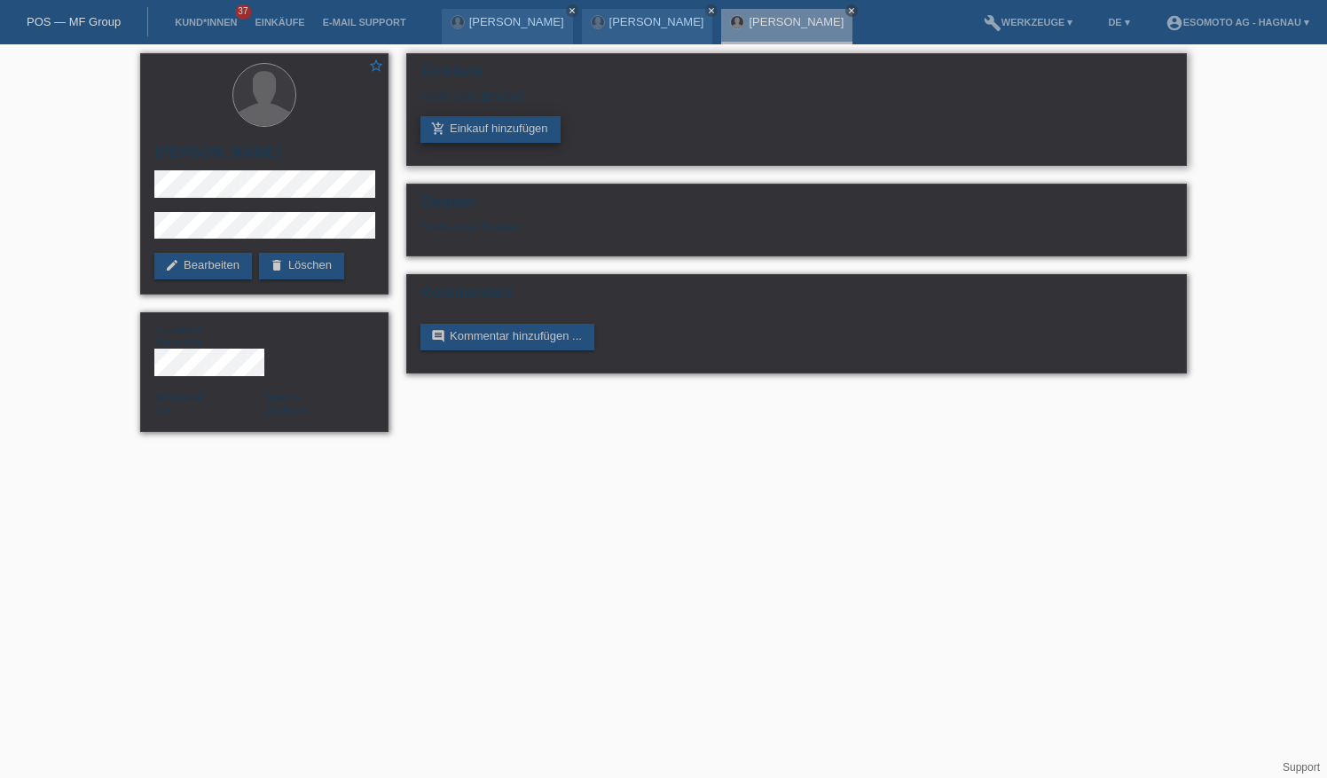
click at [527, 133] on link "add_shopping_cart Einkauf hinzufügen" at bounding box center [490, 129] width 140 height 27
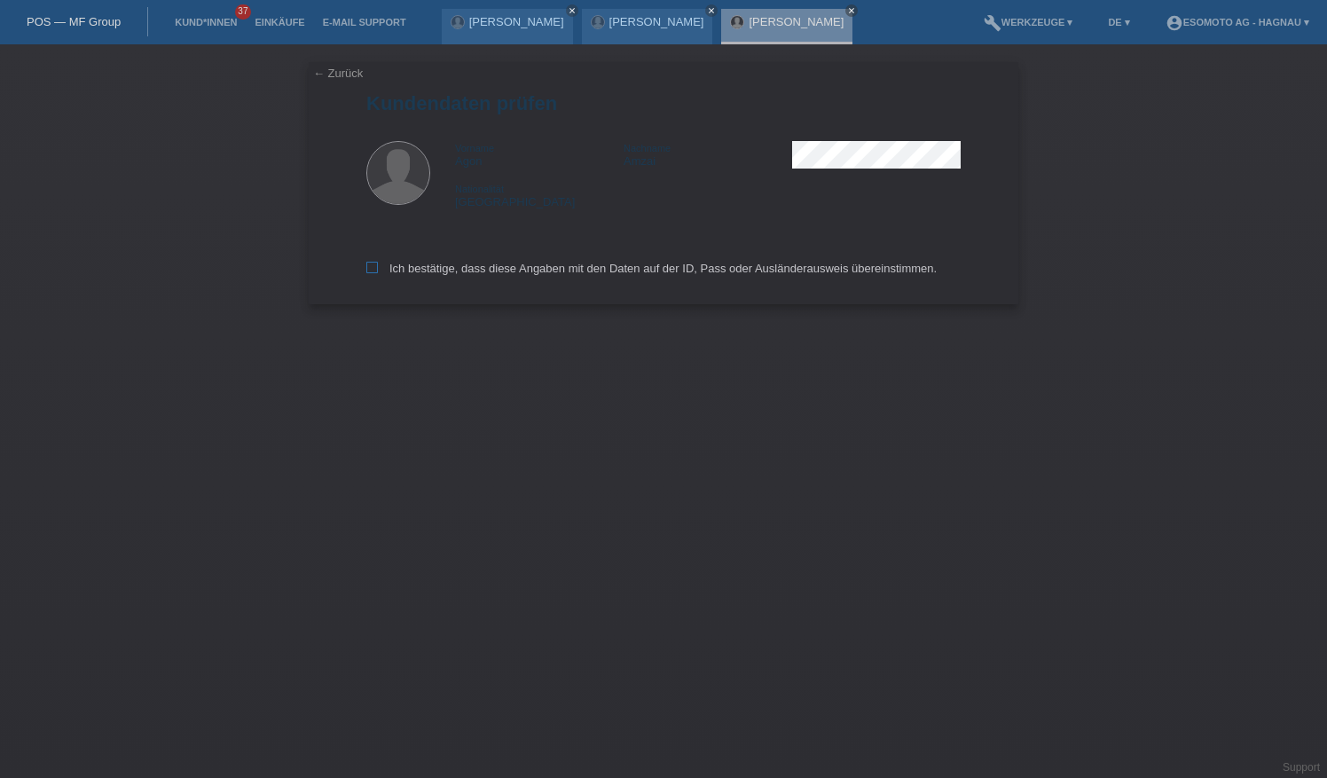
click at [428, 263] on label "Ich bestätige, dass diese Angaben mit den Daten auf der ID, Pass oder Ausländer…" at bounding box center [651, 268] width 570 height 13
click at [378, 263] on input "Ich bestätige, dass diese Angaben mit den Daten auf der ID, Pass oder Ausländer…" at bounding box center [372, 268] width 12 height 12
checkbox input "true"
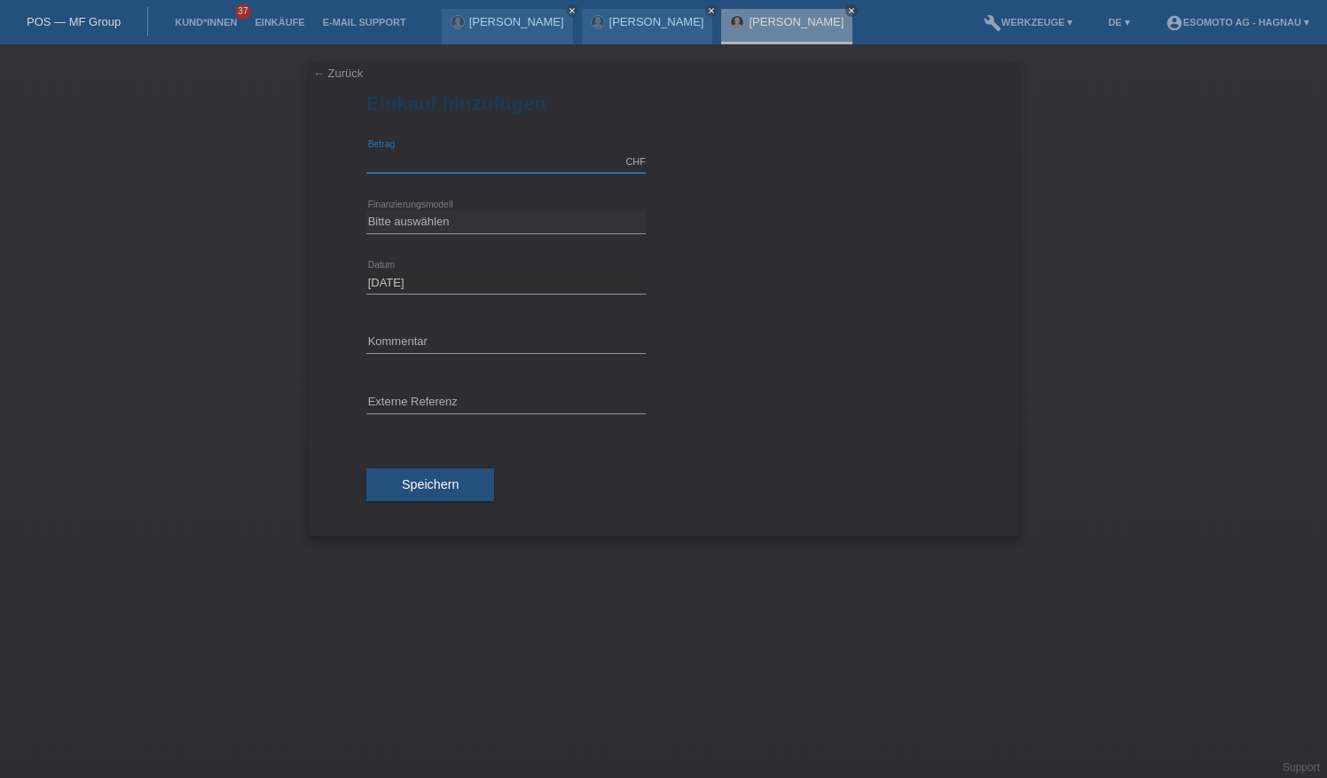
click at [436, 160] on input "text" at bounding box center [505, 162] width 279 height 22
type input "3200.00"
click at [476, 229] on select "Bitte auswählen Fixe Raten Kauf auf Rechnung mit Teilzahlungsoption" at bounding box center [505, 221] width 279 height 21
select select "69"
click at [366, 211] on select "Bitte auswählen Fixe Raten Kauf auf Rechnung mit Teilzahlungsoption" at bounding box center [505, 221] width 279 height 21
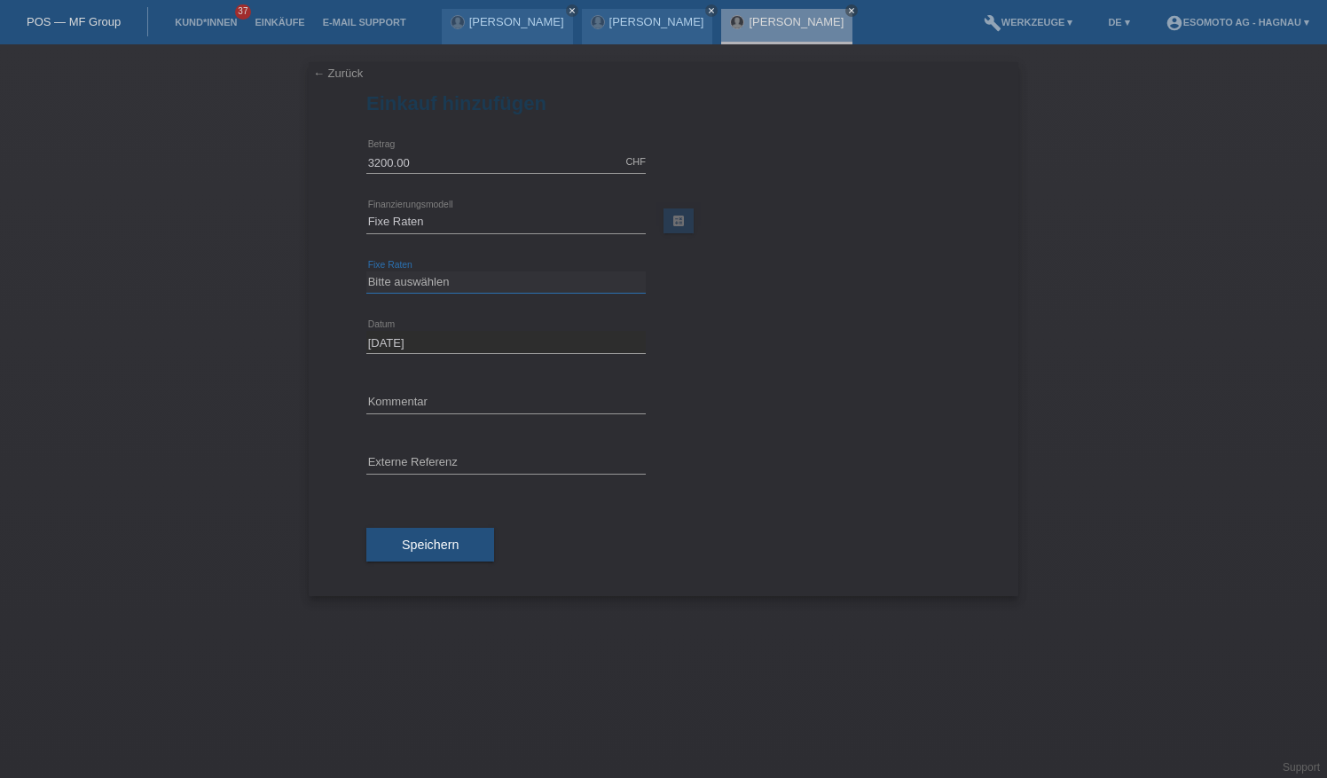
click at [462, 284] on select "Bitte auswählen 12 Raten 24 Raten 36 Raten 48 Raten" at bounding box center [505, 281] width 279 height 21
select select "139"
click at [366, 271] on select "Bitte auswählen 12 Raten 24 Raten 36 Raten 48 Raten" at bounding box center [505, 281] width 279 height 21
drag, startPoint x: 454, startPoint y: 536, endPoint x: 523, endPoint y: 523, distance: 70.3
click at [454, 537] on span "Speichern" at bounding box center [430, 544] width 57 height 14
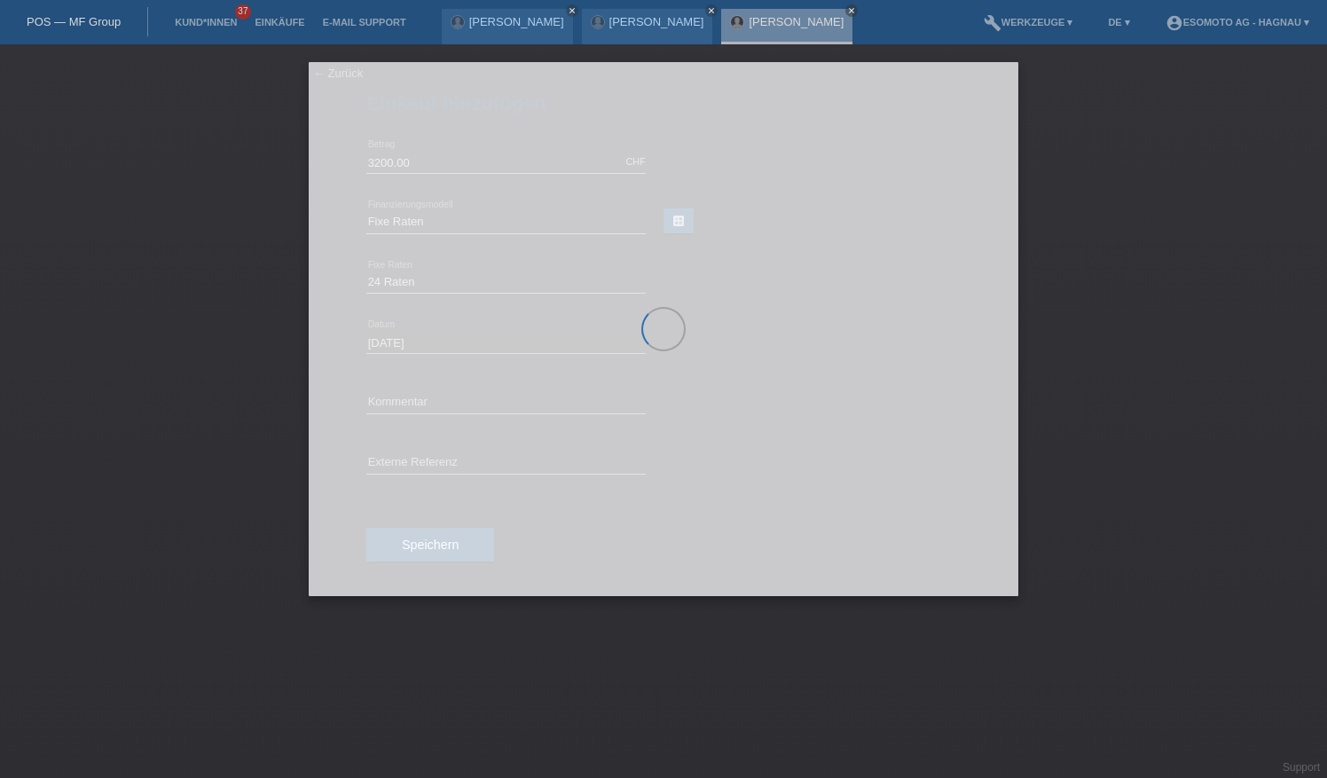
click at [601, 471] on div at bounding box center [663, 329] width 709 height 534
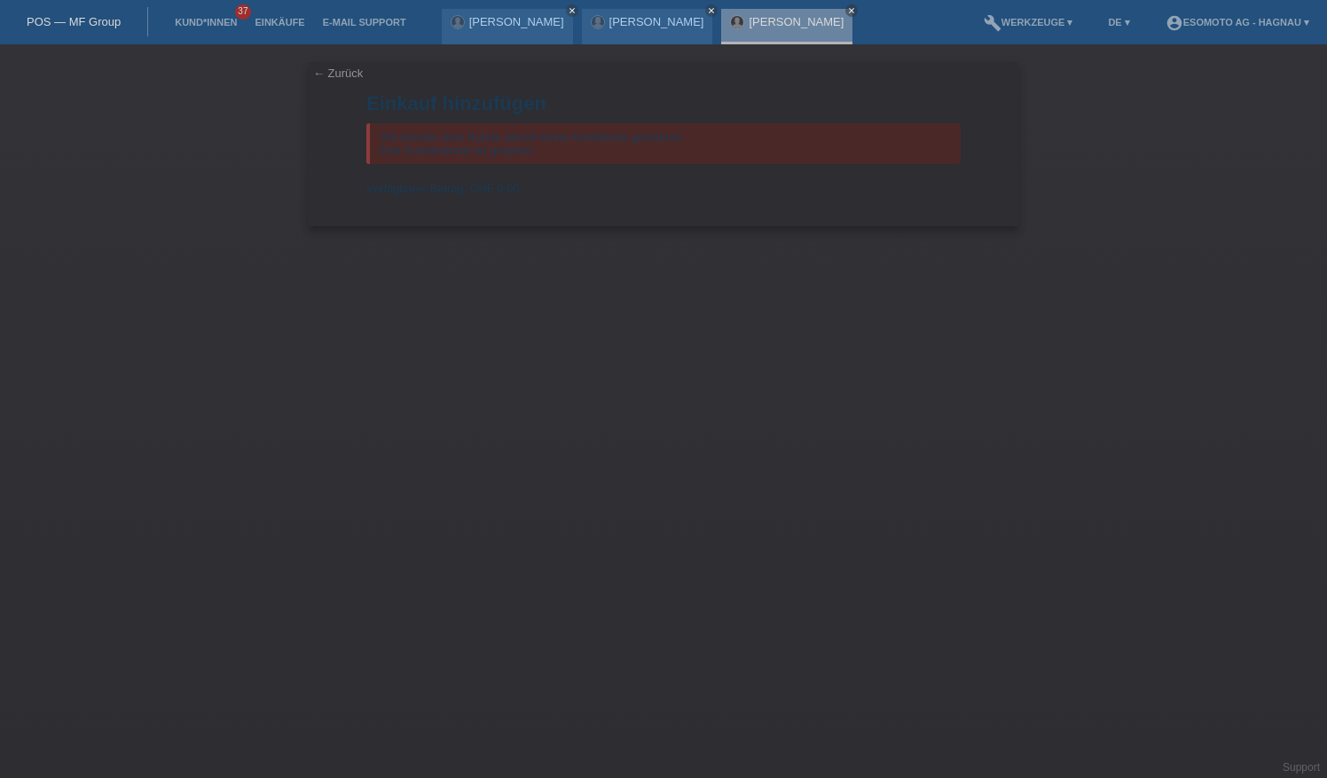
click at [740, 403] on div "← Zurück Einkauf hinzufügen Wir können dem Kunde aktuell keine Kreditlimite gew…" at bounding box center [663, 410] width 1327 height 733
drag, startPoint x: 1101, startPoint y: 278, endPoint x: 1102, endPoint y: 250, distance: 27.5
click at [1100, 276] on div "← Zurück Einkauf hinzufügen Wir können dem Kunde aktuell keine Kreditlimite gew…" at bounding box center [663, 410] width 1327 height 733
